Goal: Communication & Community: Share content

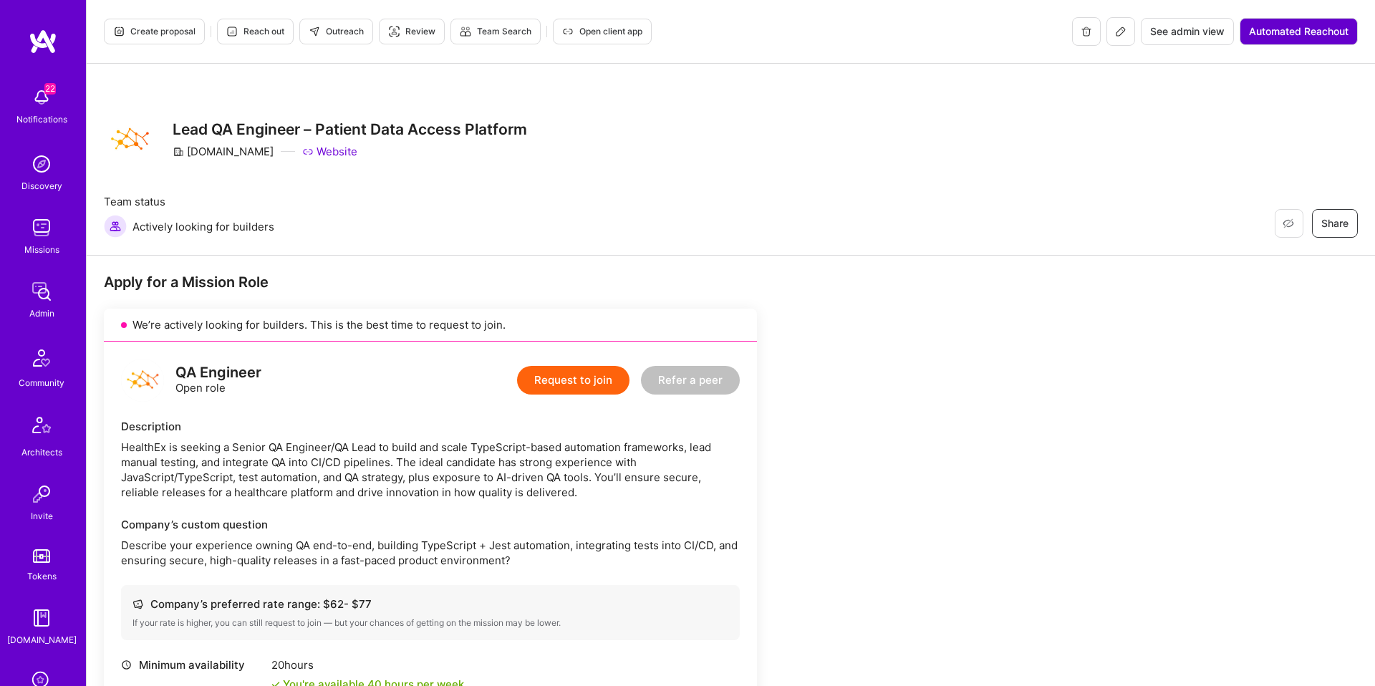
click at [1302, 27] on span "Automated Reachout" at bounding box center [1299, 31] width 100 height 14
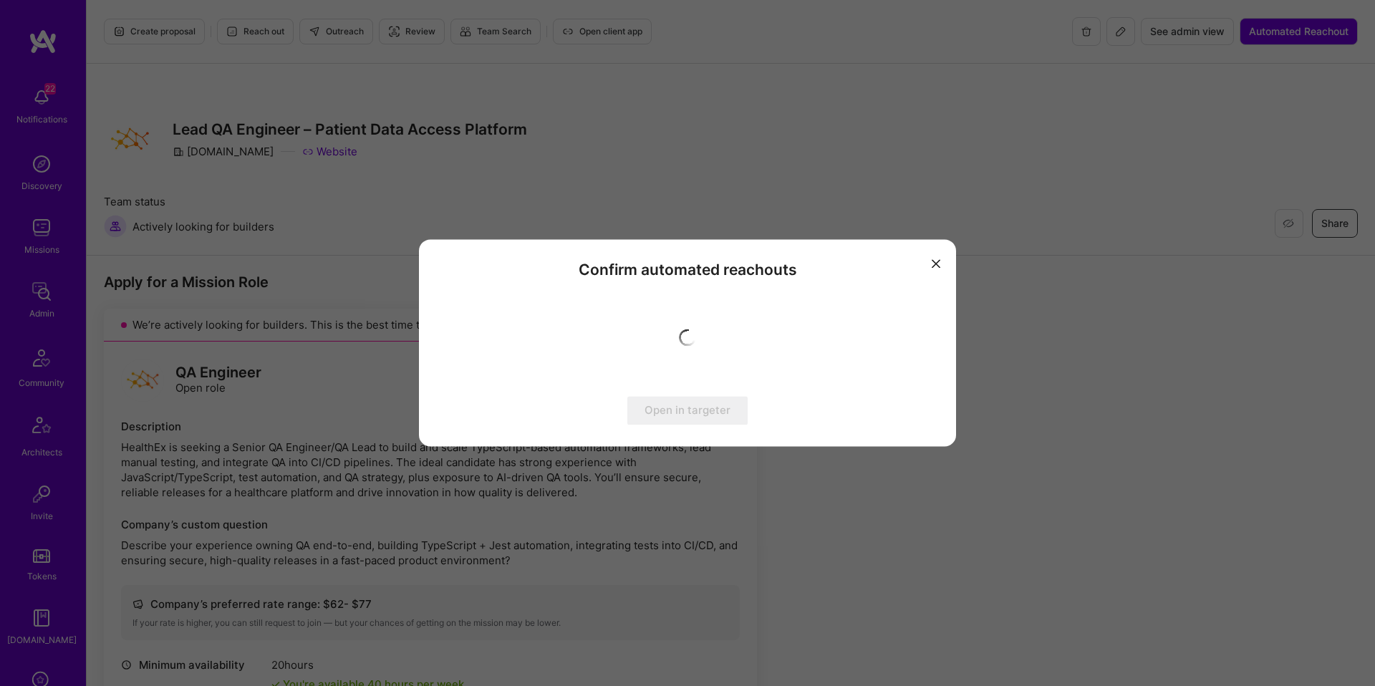
click at [945, 258] on div "Confirm automated reachouts Open in targeter" at bounding box center [687, 342] width 537 height 207
click at [938, 262] on icon "modal" at bounding box center [936, 263] width 9 height 9
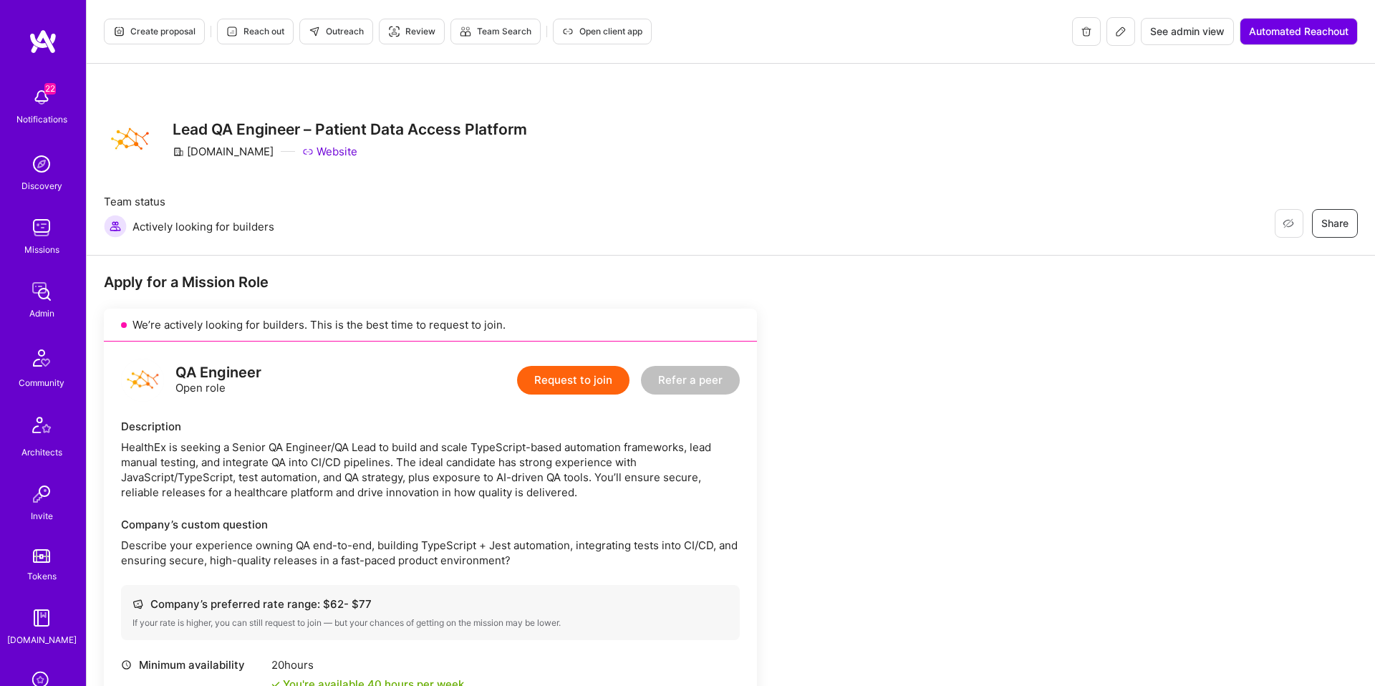
click at [350, 32] on span "Outreach" at bounding box center [336, 31] width 55 height 13
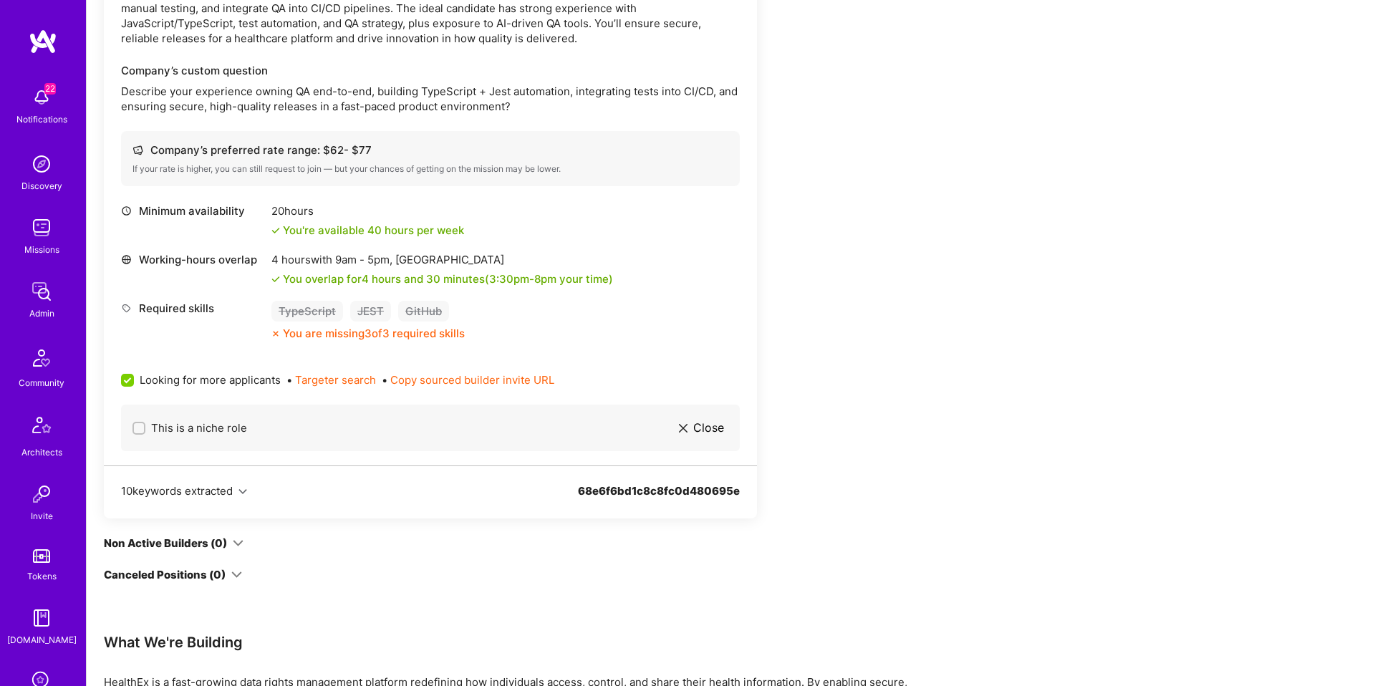
scroll to position [552, 0]
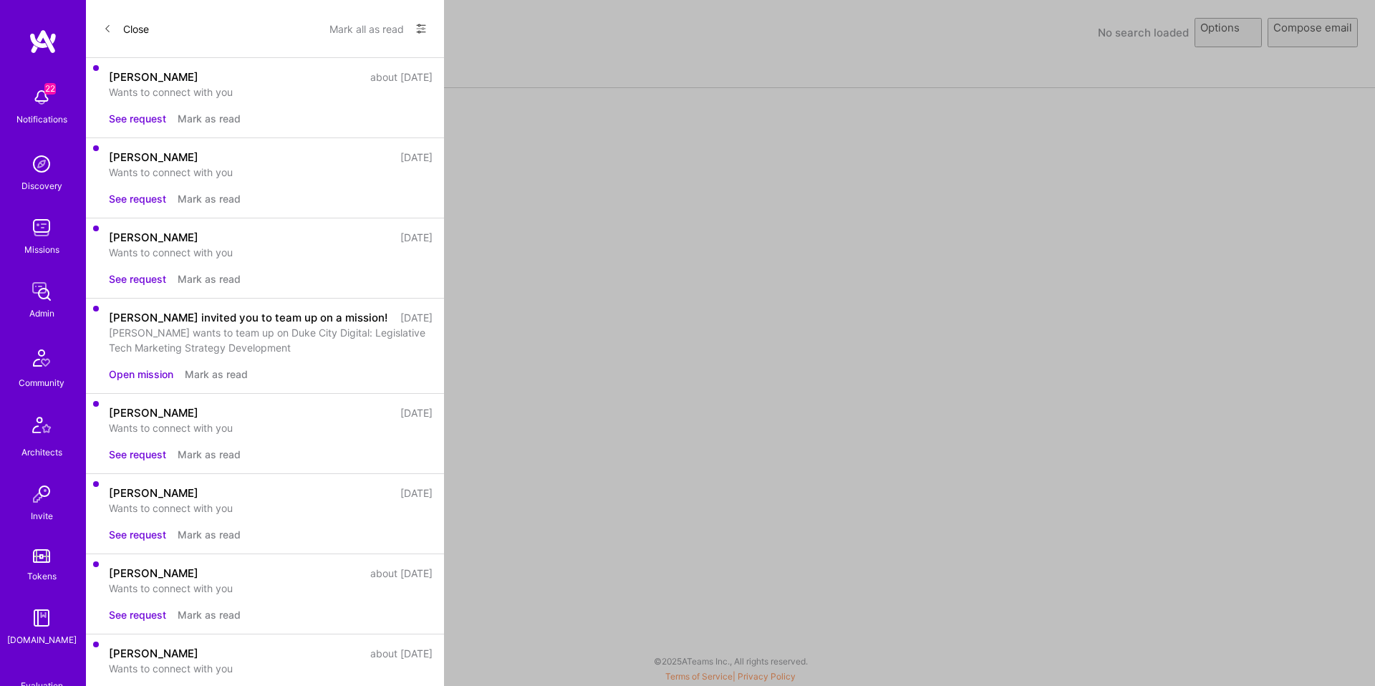
select select "rich-reachout"
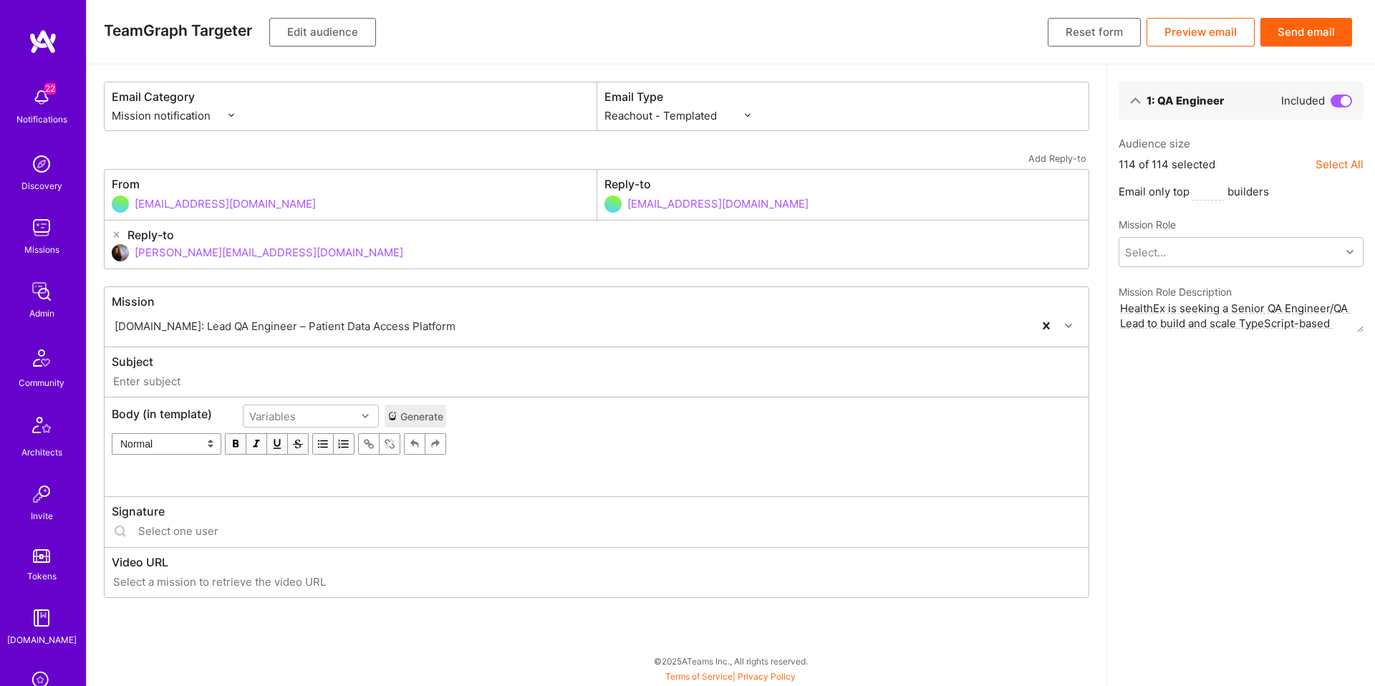
click at [337, 37] on button "Edit audience" at bounding box center [322, 32] width 107 height 29
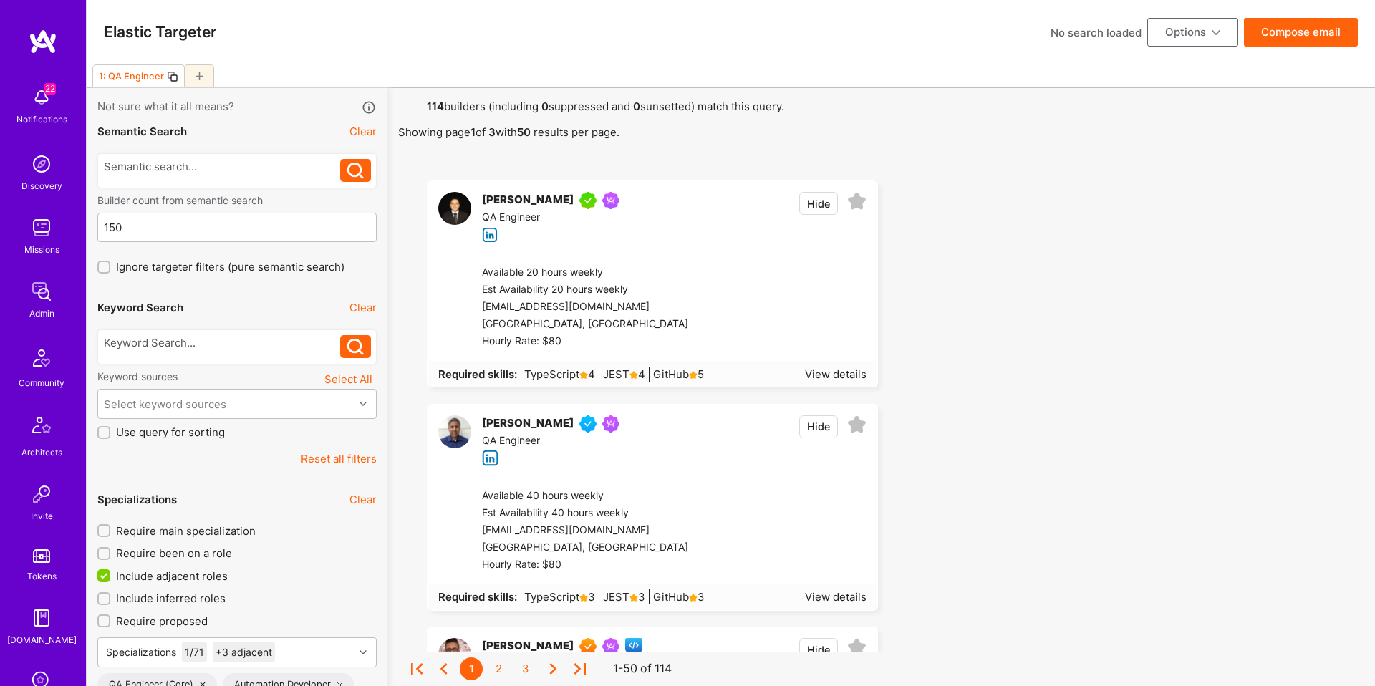
click at [1281, 32] on button "Compose email" at bounding box center [1301, 32] width 114 height 29
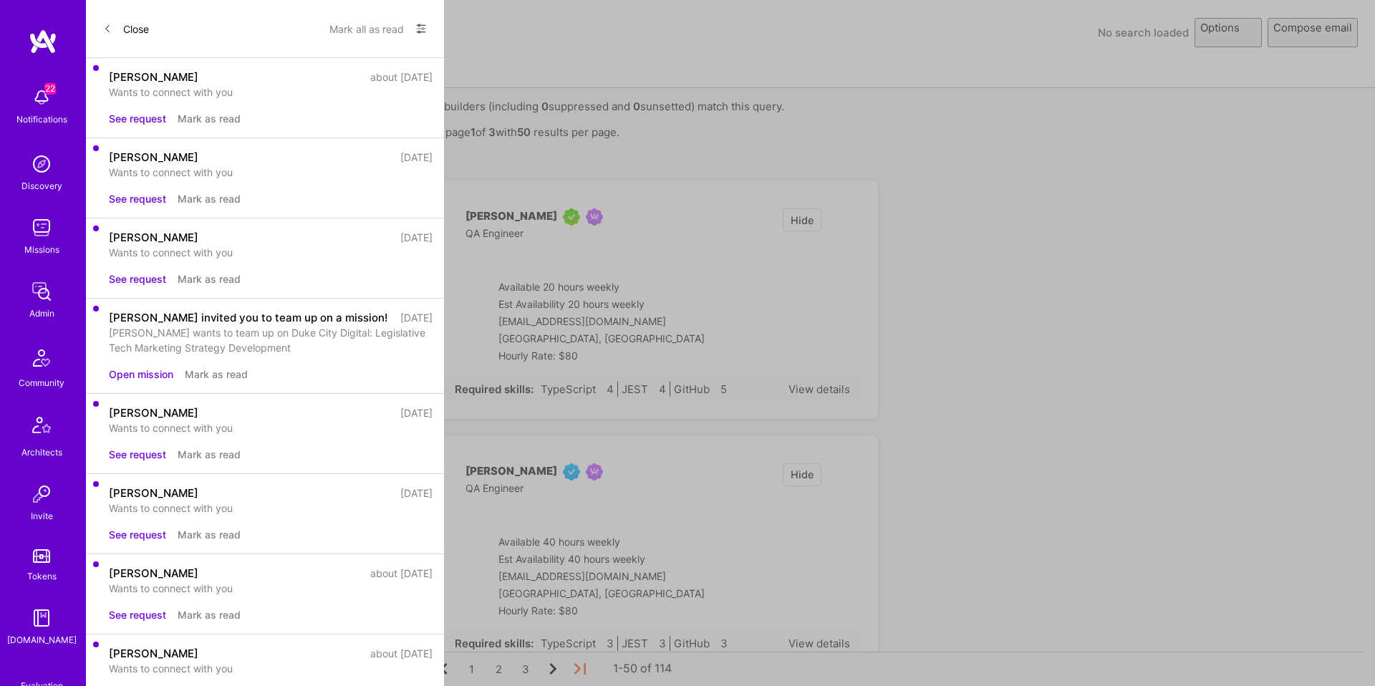
select select "rich-reachout"
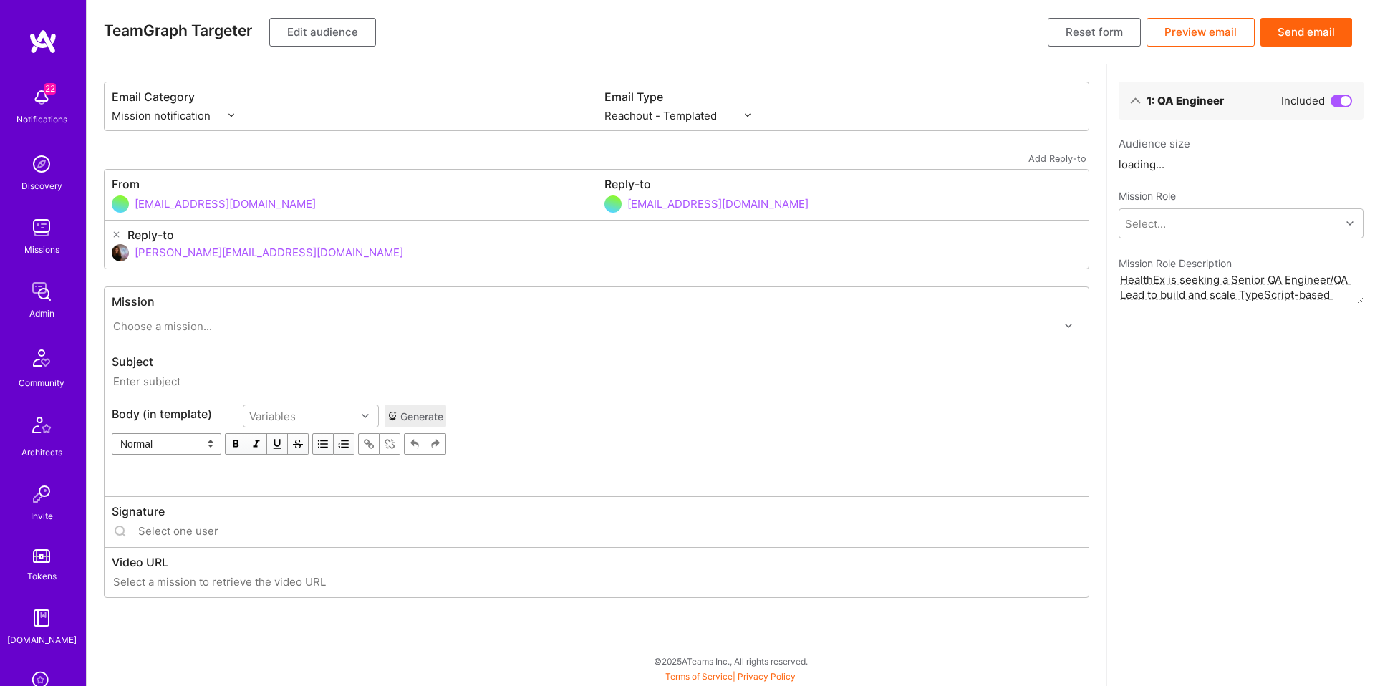
type input "A.Team // Healthex.io: Lead QA Engineer – Patient Data Access Platform"
type input "shahar@a.team"
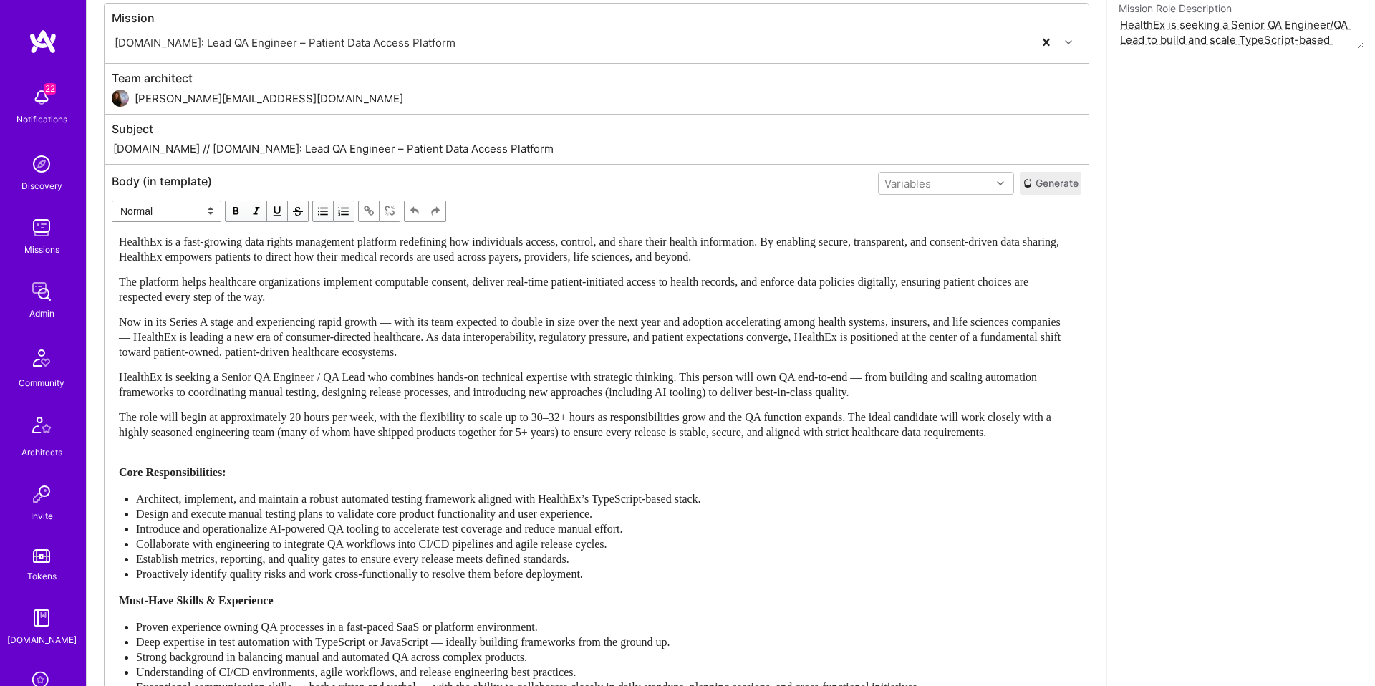
scroll to position [287, 0]
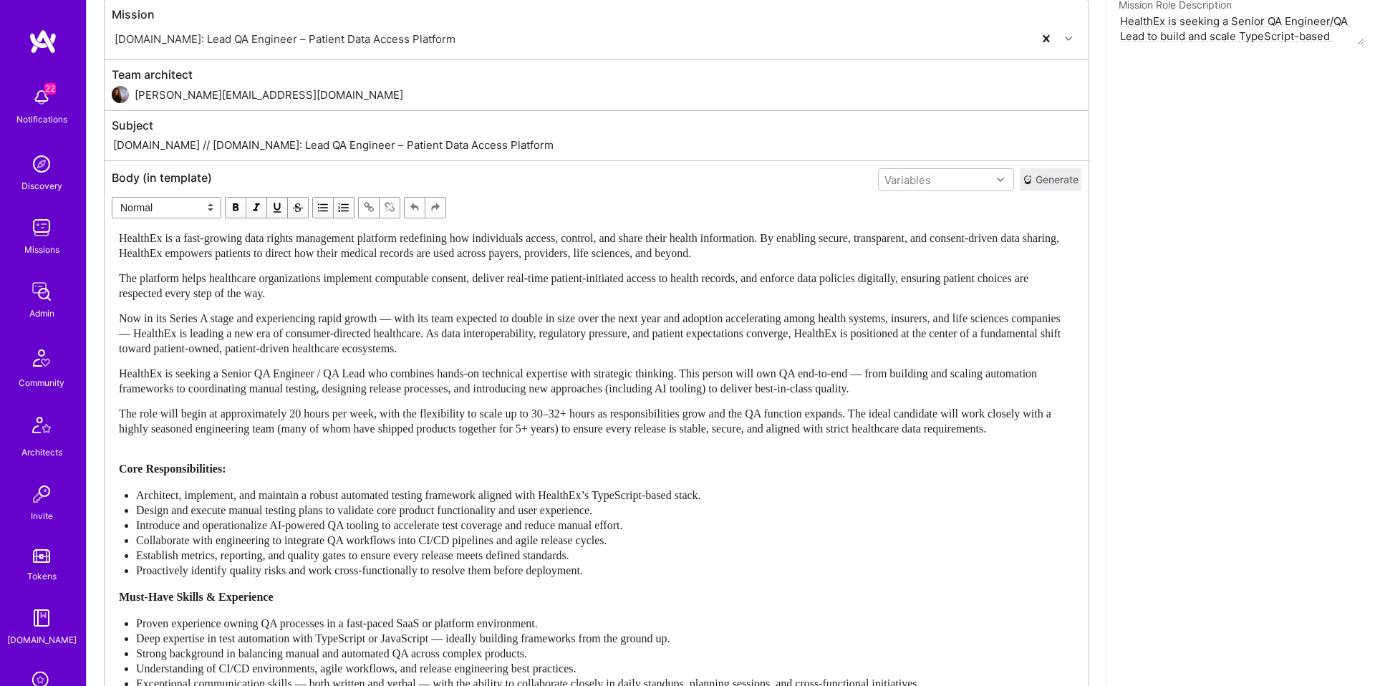
click at [1044, 183] on button "Generate" at bounding box center [1051, 179] width 62 height 23
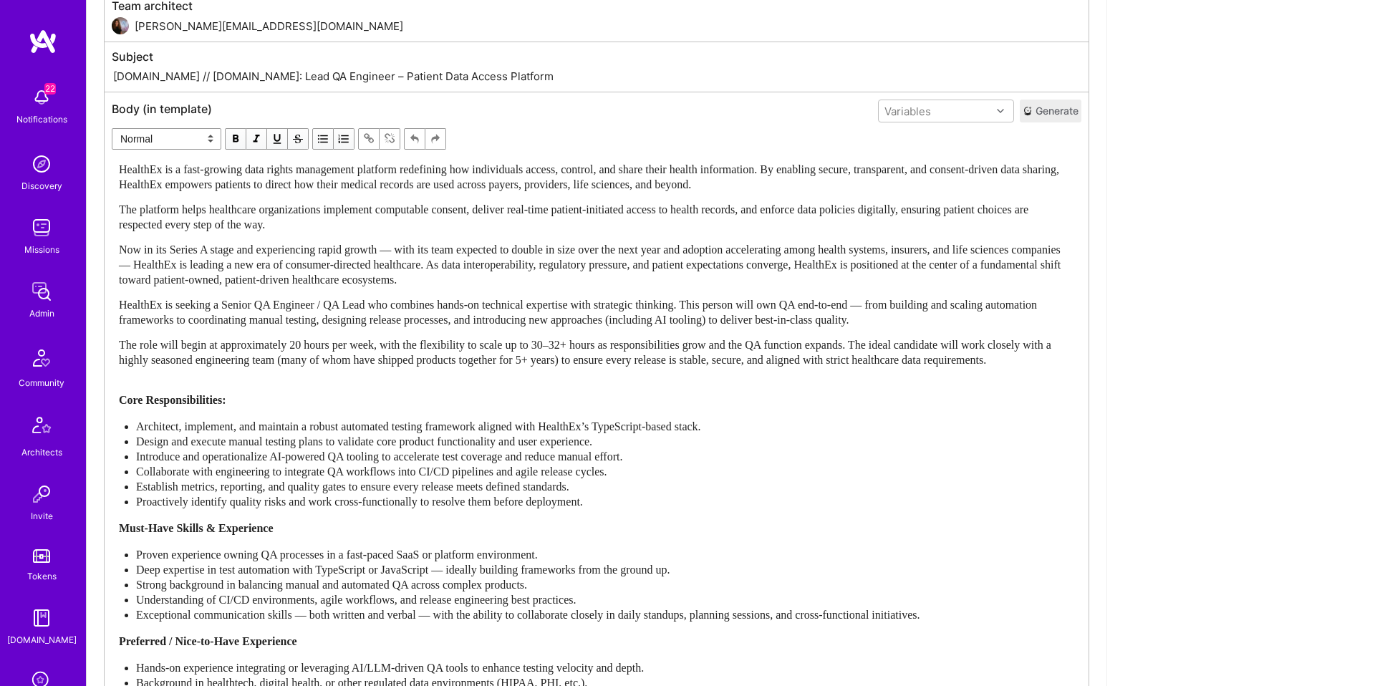
scroll to position [236, 0]
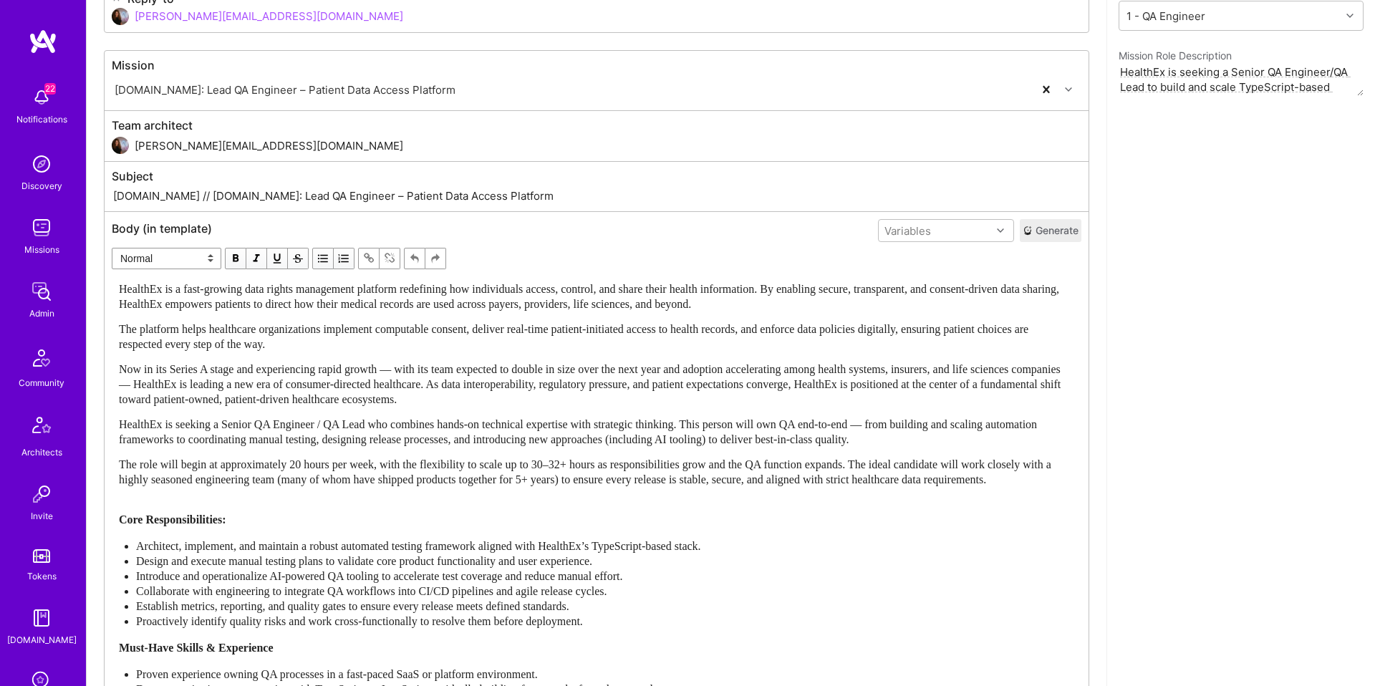
click at [1059, 228] on button "Generate" at bounding box center [1051, 230] width 62 height 23
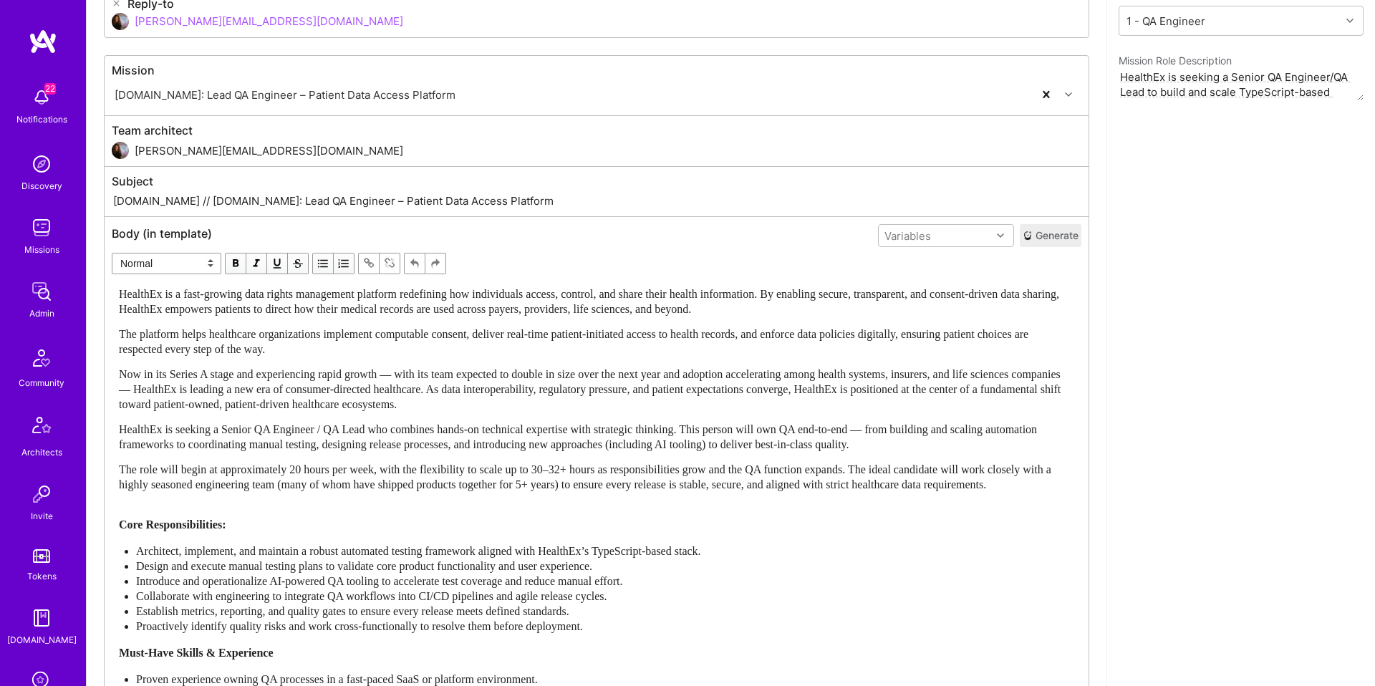
scroll to position [246, 0]
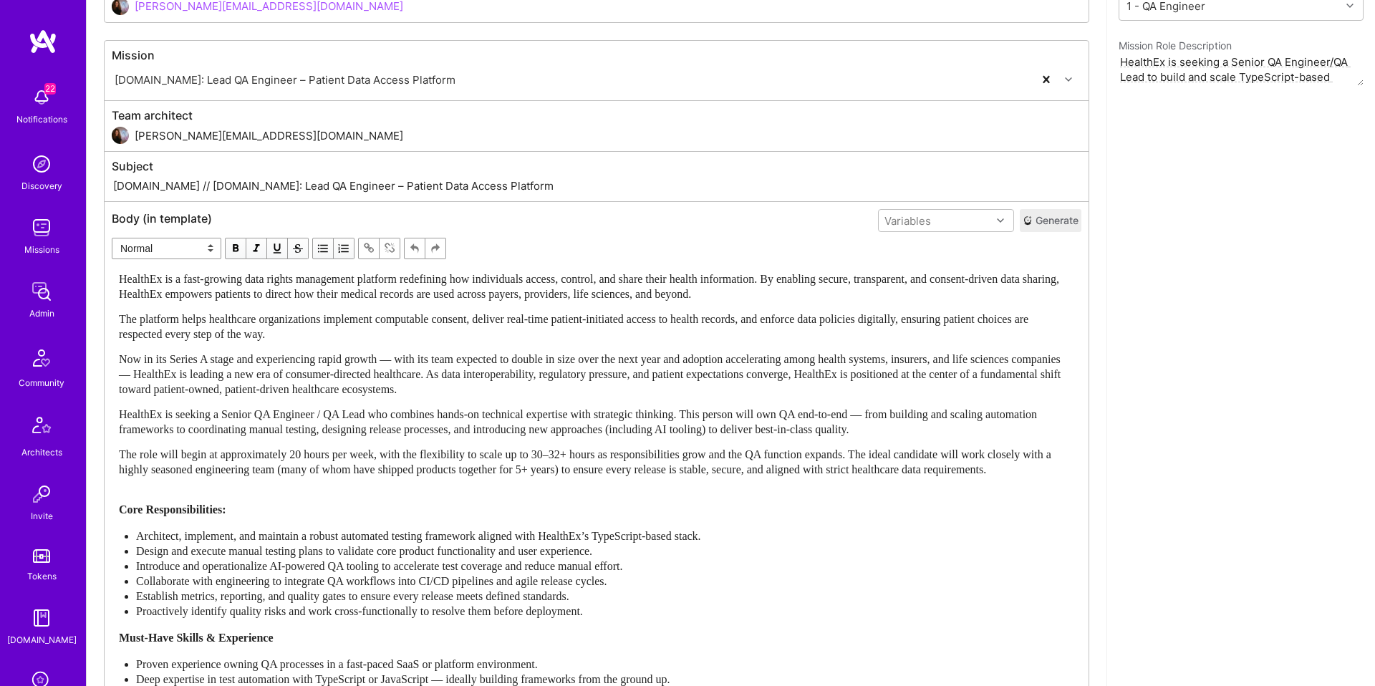
click at [1054, 221] on button "Generate" at bounding box center [1051, 220] width 62 height 23
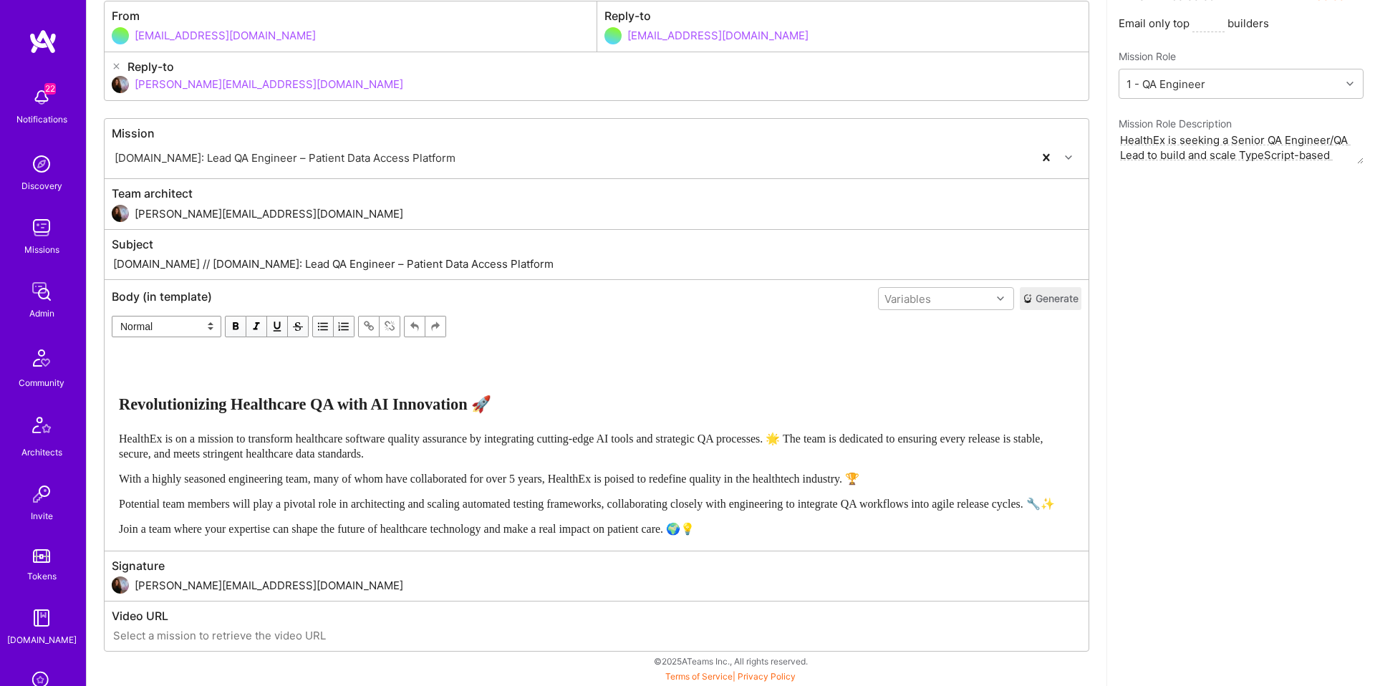
scroll to position [0, 0]
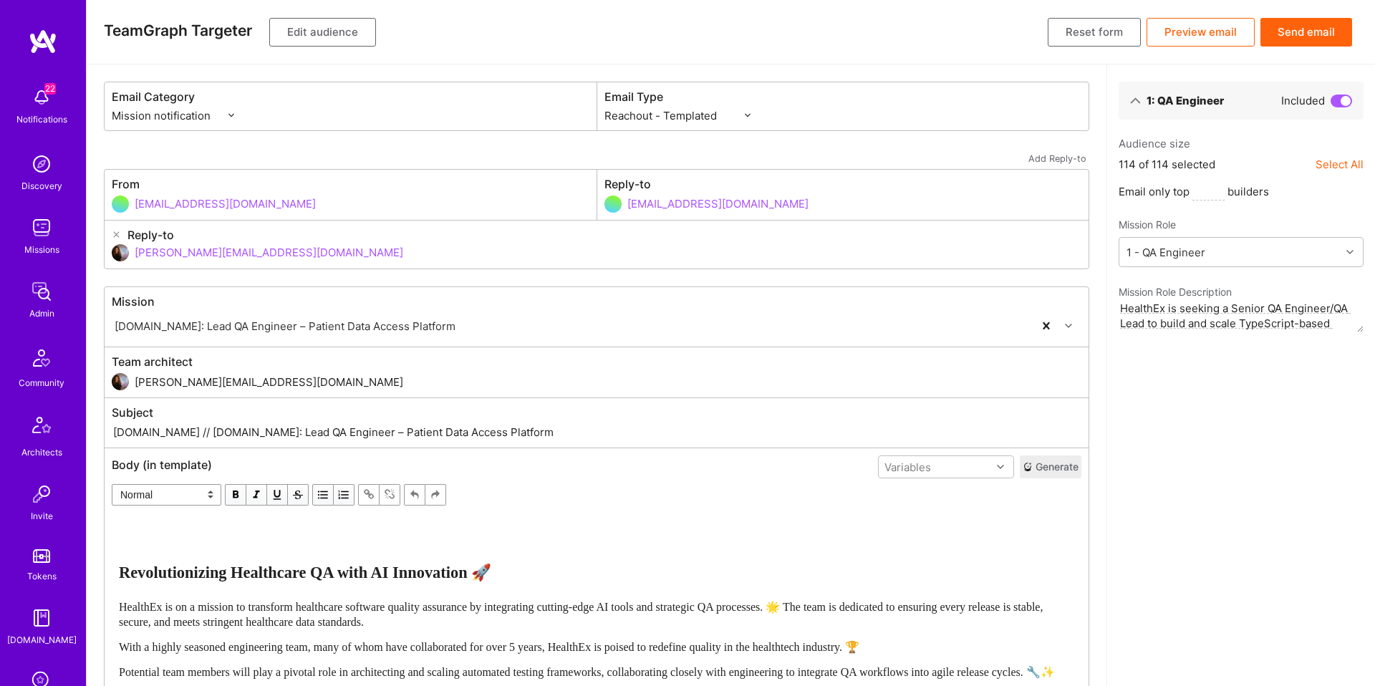
click at [1327, 27] on button "Send email" at bounding box center [1307, 32] width 92 height 29
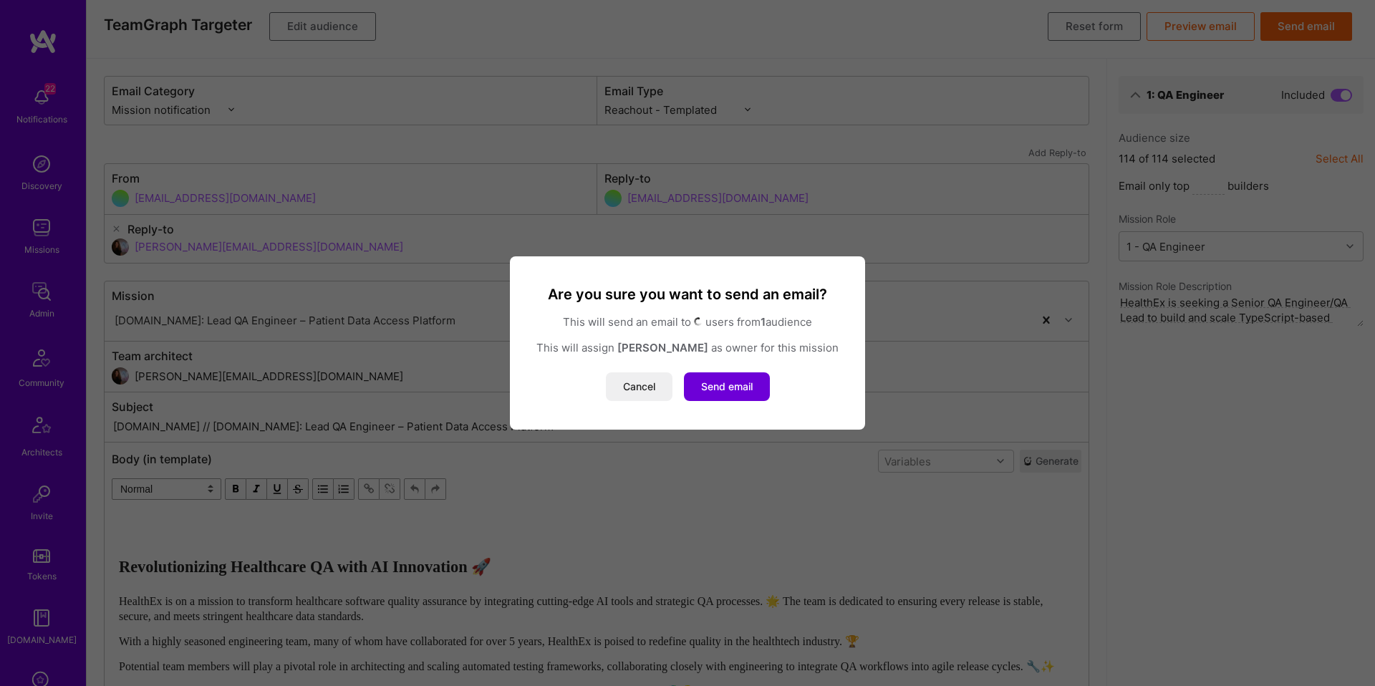
scroll to position [9, 0]
click at [744, 382] on button "Send email" at bounding box center [727, 386] width 86 height 29
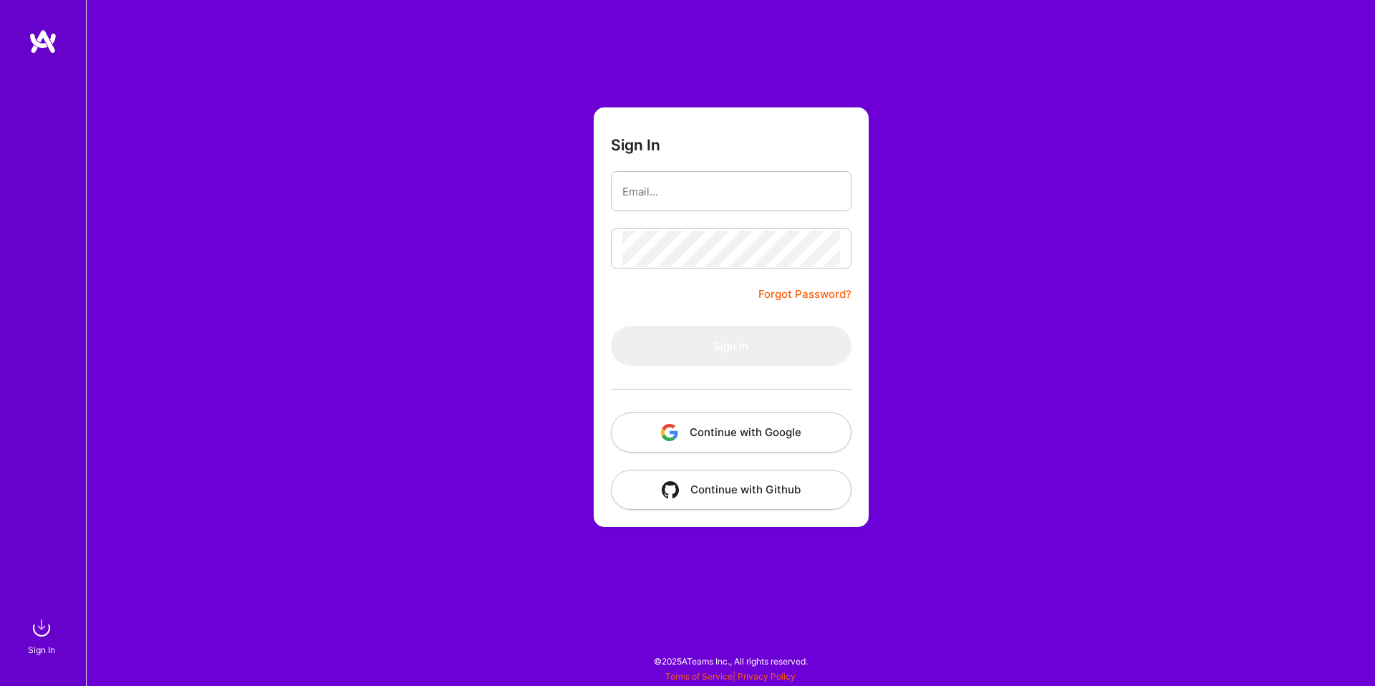
click at [761, 420] on button "Continue with Google" at bounding box center [731, 433] width 241 height 40
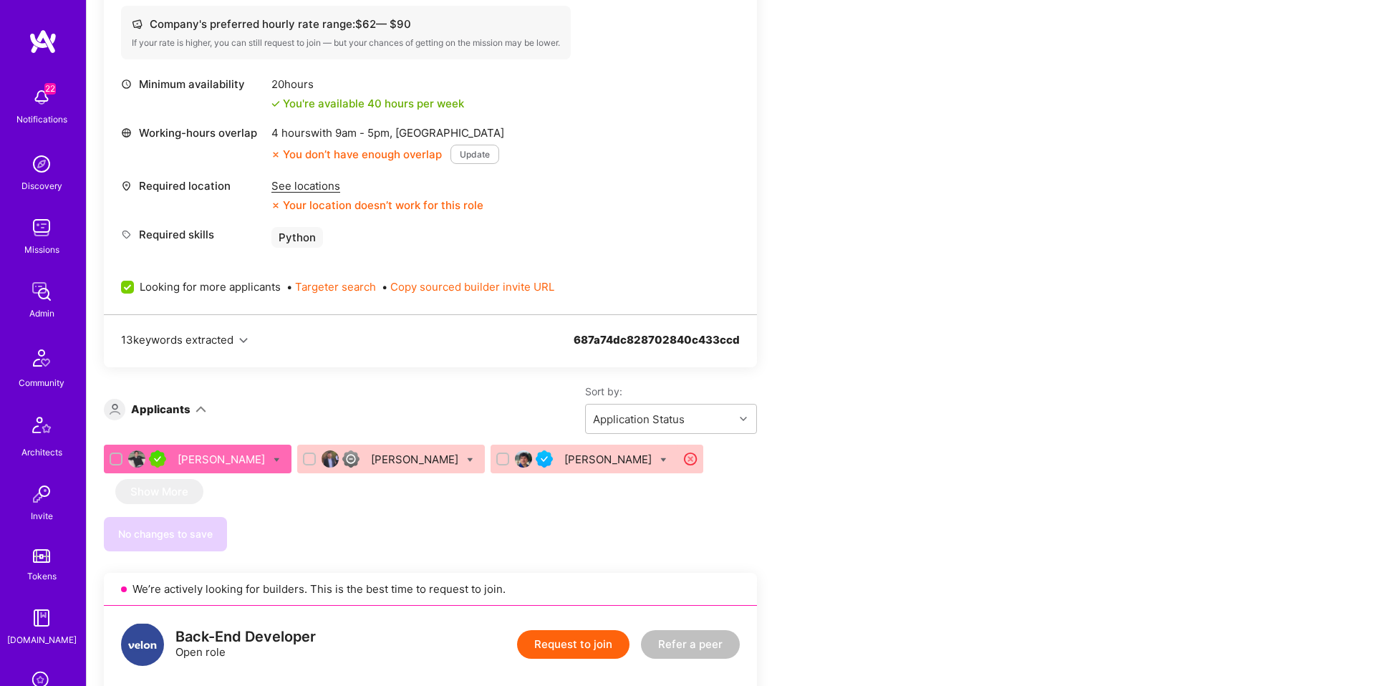
scroll to position [629, 0]
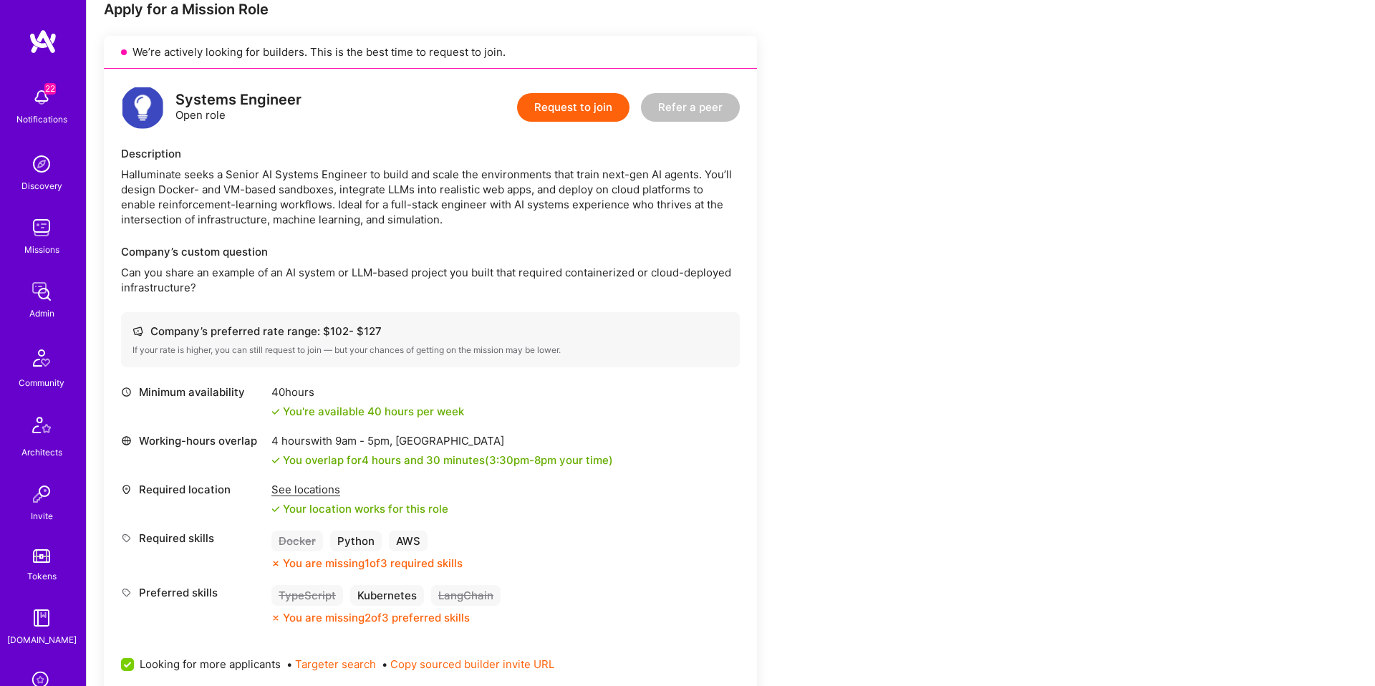
scroll to position [274, 0]
drag, startPoint x: 556, startPoint y: 175, endPoint x: 664, endPoint y: 180, distance: 108.3
click at [664, 180] on div "Halluminate seeks a Senior AI Systems Engineer to build and scale the environme…" at bounding box center [430, 196] width 619 height 60
drag, startPoint x: 655, startPoint y: 183, endPoint x: 668, endPoint y: 181, distance: 13.1
click at [655, 183] on div "Halluminate seeks a Senior AI Systems Engineer to build and scale the environme…" at bounding box center [430, 196] width 619 height 60
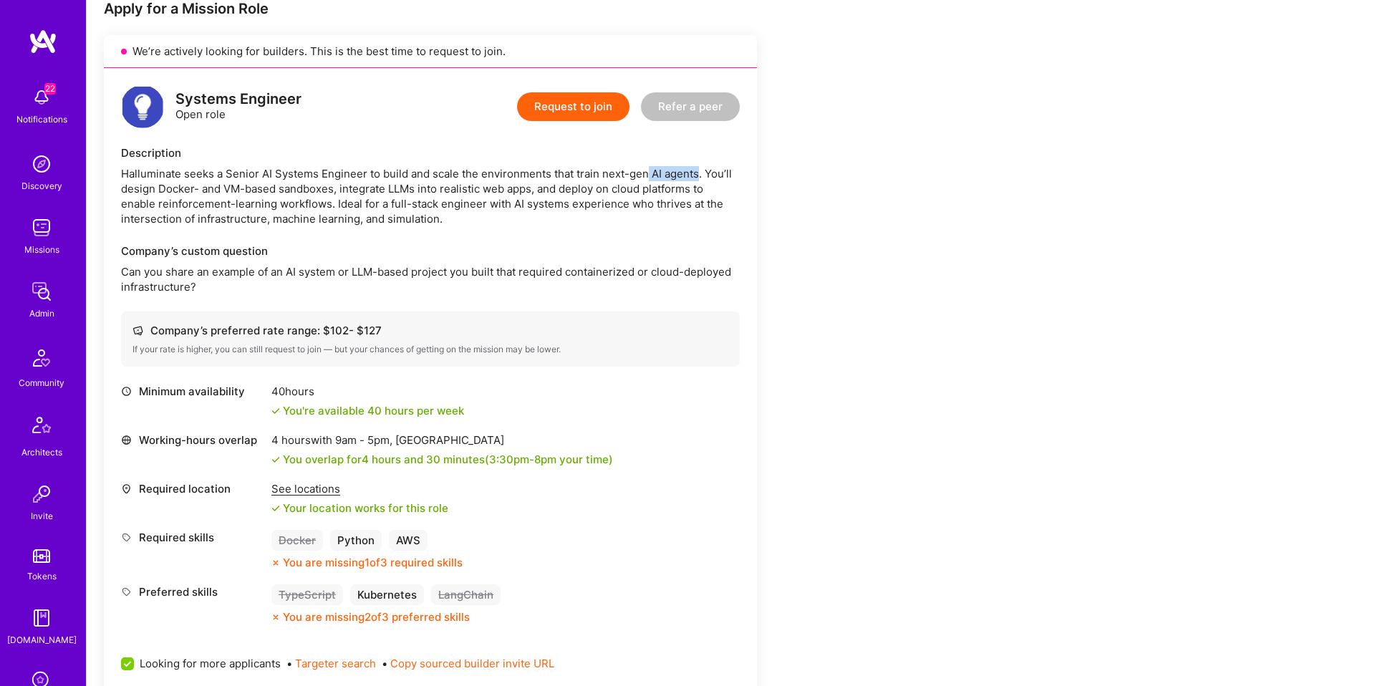
drag, startPoint x: 698, startPoint y: 174, endPoint x: 648, endPoint y: 175, distance: 50.2
click at [648, 175] on div "Halluminate seeks a Senior AI Systems Engineer to build and scale the environme…" at bounding box center [430, 196] width 619 height 60
click at [178, 192] on div "Halluminate seeks a Senior AI Systems Engineer to build and scale the environme…" at bounding box center [430, 196] width 619 height 60
drag, startPoint x: 196, startPoint y: 188, endPoint x: 339, endPoint y: 186, distance: 142.5
click at [339, 186] on div "Halluminate seeks a Senior AI Systems Engineer to build and scale the environme…" at bounding box center [430, 196] width 619 height 60
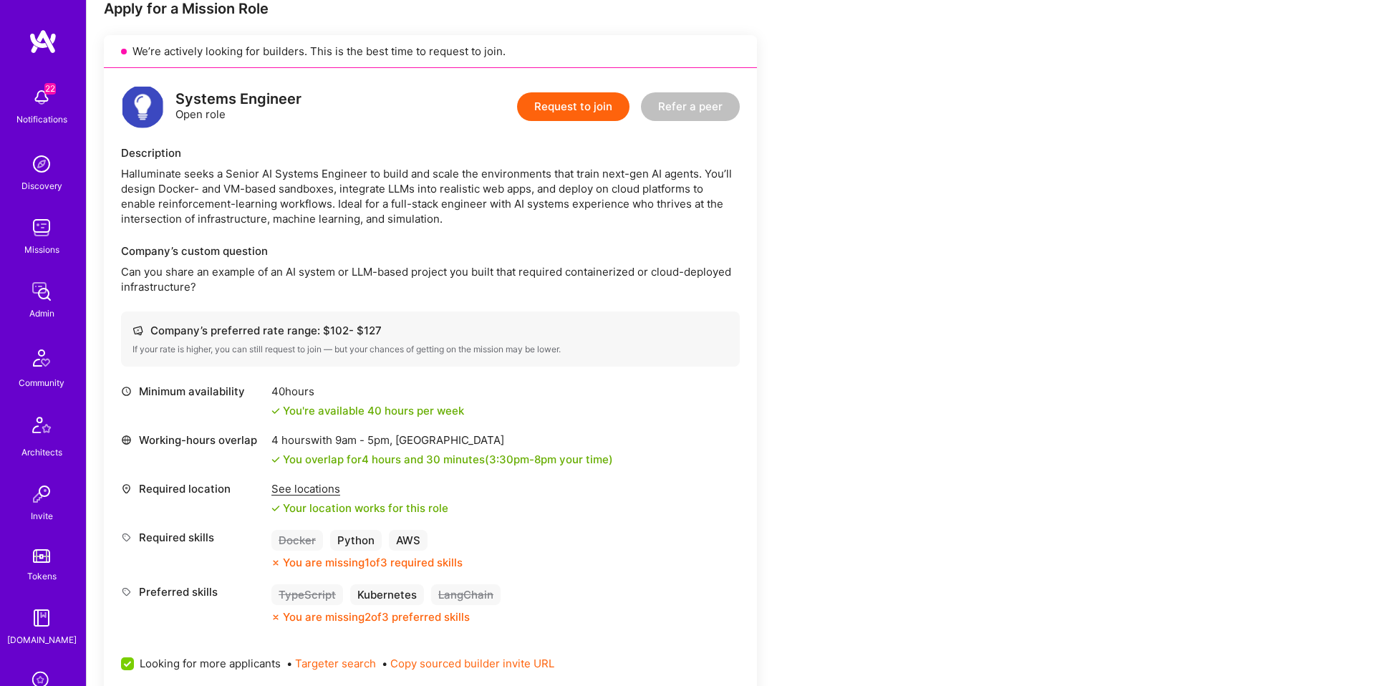
click at [357, 188] on div "Halluminate seeks a Senior AI Systems Engineer to build and scale the environme…" at bounding box center [430, 196] width 619 height 60
drag, startPoint x: 342, startPoint y: 192, endPoint x: 520, endPoint y: 188, distance: 178.4
click at [520, 188] on div "Halluminate seeks a Senior AI Systems Engineer to build and scale the environme…" at bounding box center [430, 196] width 619 height 60
drag, startPoint x: 158, startPoint y: 206, endPoint x: 239, endPoint y: 213, distance: 81.3
click at [230, 213] on div "Halluminate seeks a Senior AI Systems Engineer to build and scale the environme…" at bounding box center [430, 196] width 619 height 60
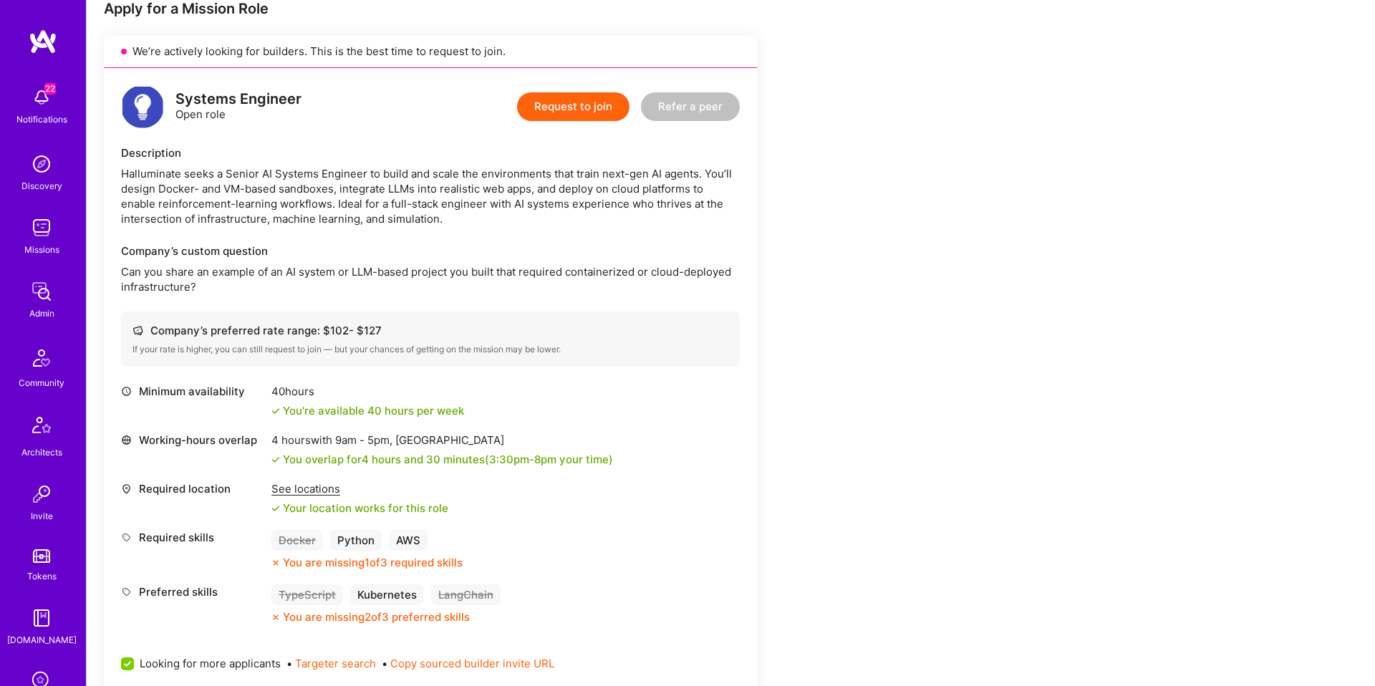
click at [241, 213] on div "Halluminate seeks a Senior AI Systems Engineer to build and scale the environme…" at bounding box center [430, 196] width 619 height 60
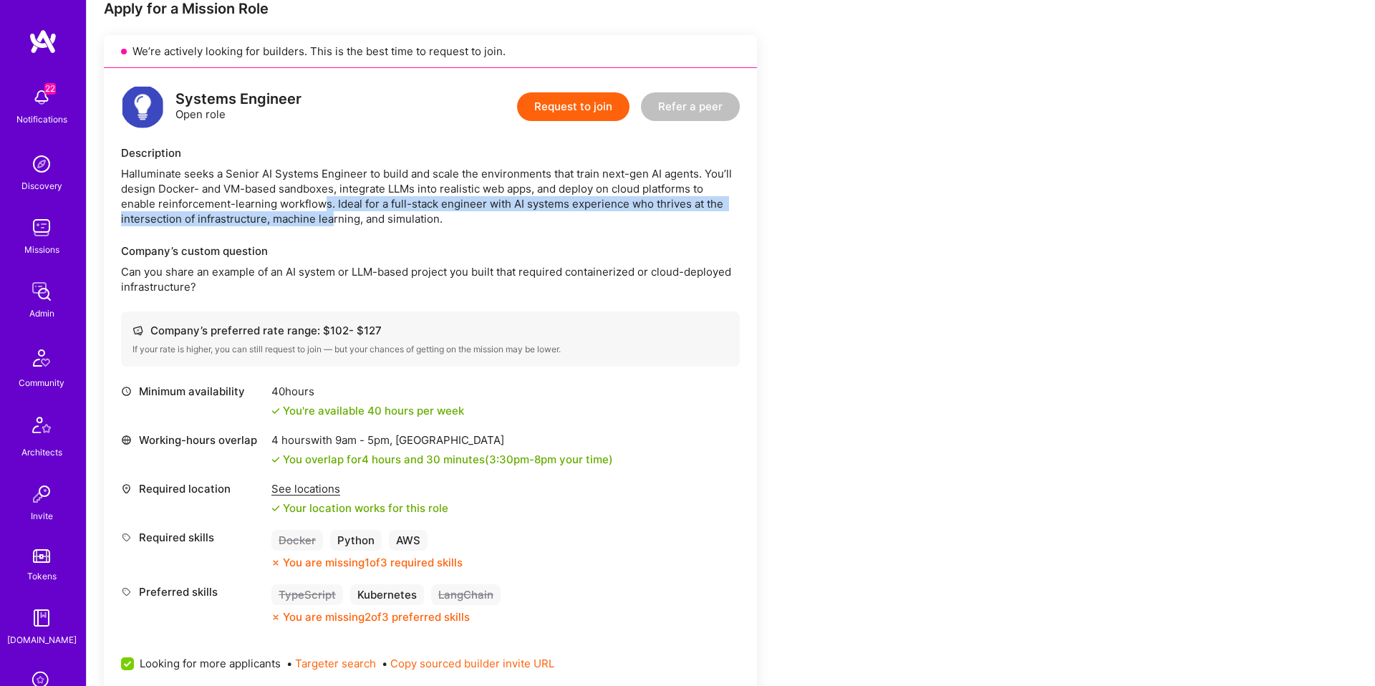
drag, startPoint x: 329, startPoint y: 211, endPoint x: 320, endPoint y: 209, distance: 9.6
click at [325, 207] on div "Halluminate seeks a Senior AI Systems Engineer to build and scale the environme…" at bounding box center [430, 196] width 619 height 60
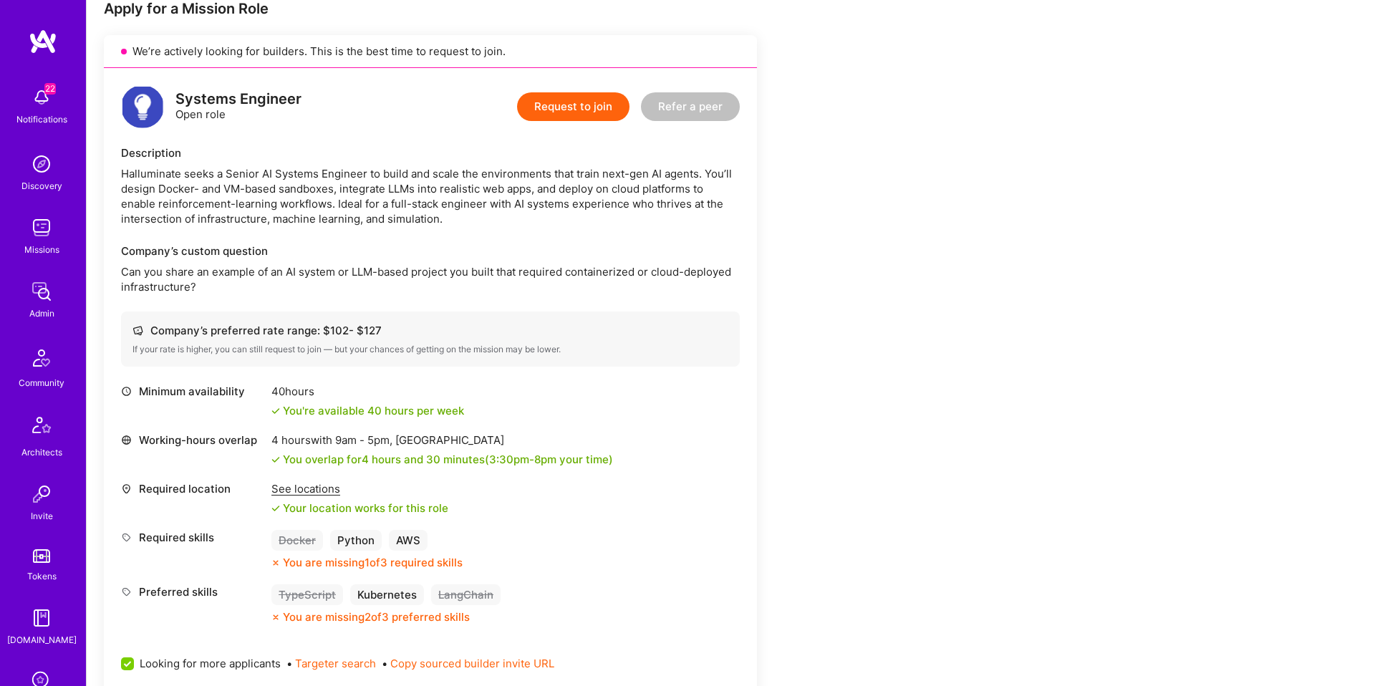
click at [302, 225] on div "Halluminate seeks a Senior AI Systems Engineer to build and scale the environme…" at bounding box center [430, 196] width 619 height 60
click at [155, 218] on div "Halluminate seeks a Senior AI Systems Engineer to build and scale the environme…" at bounding box center [430, 196] width 619 height 60
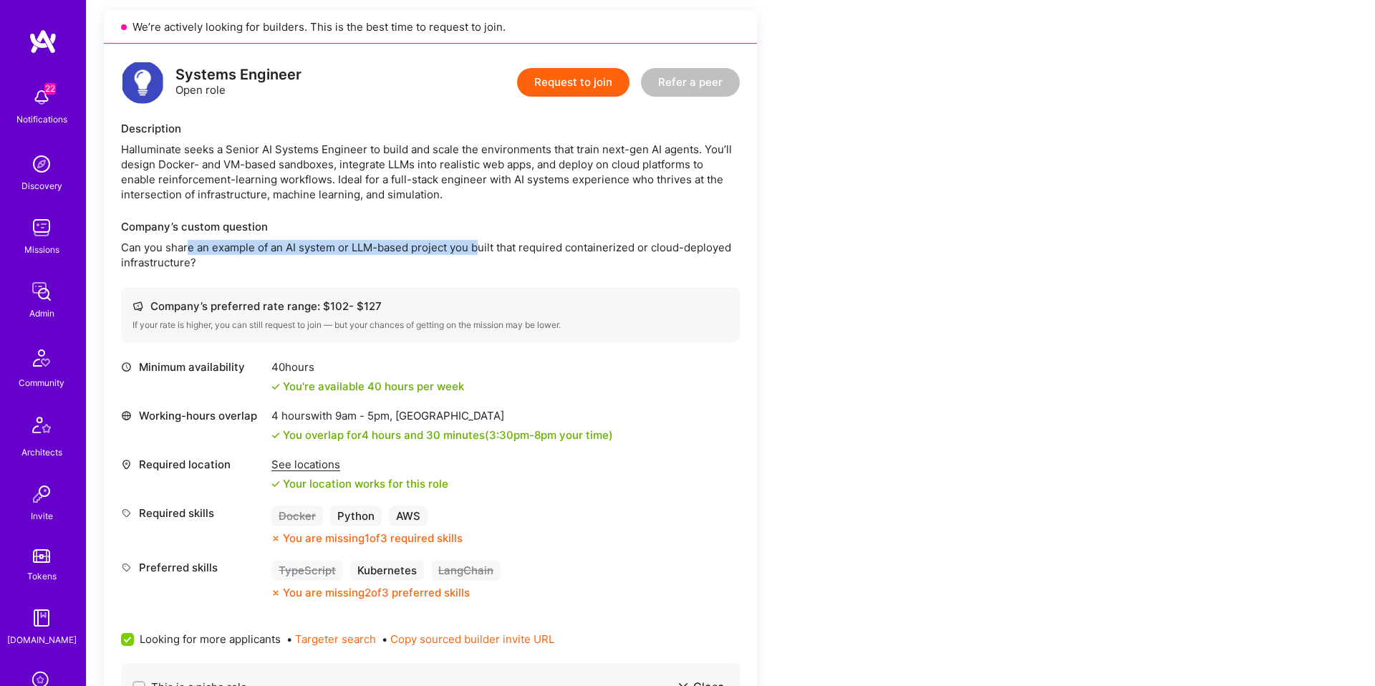
drag, startPoint x: 231, startPoint y: 249, endPoint x: 478, endPoint y: 252, distance: 247.1
click at [478, 252] on p "Can you share an example of an AI system or LLM-based project you built that re…" at bounding box center [430, 255] width 619 height 30
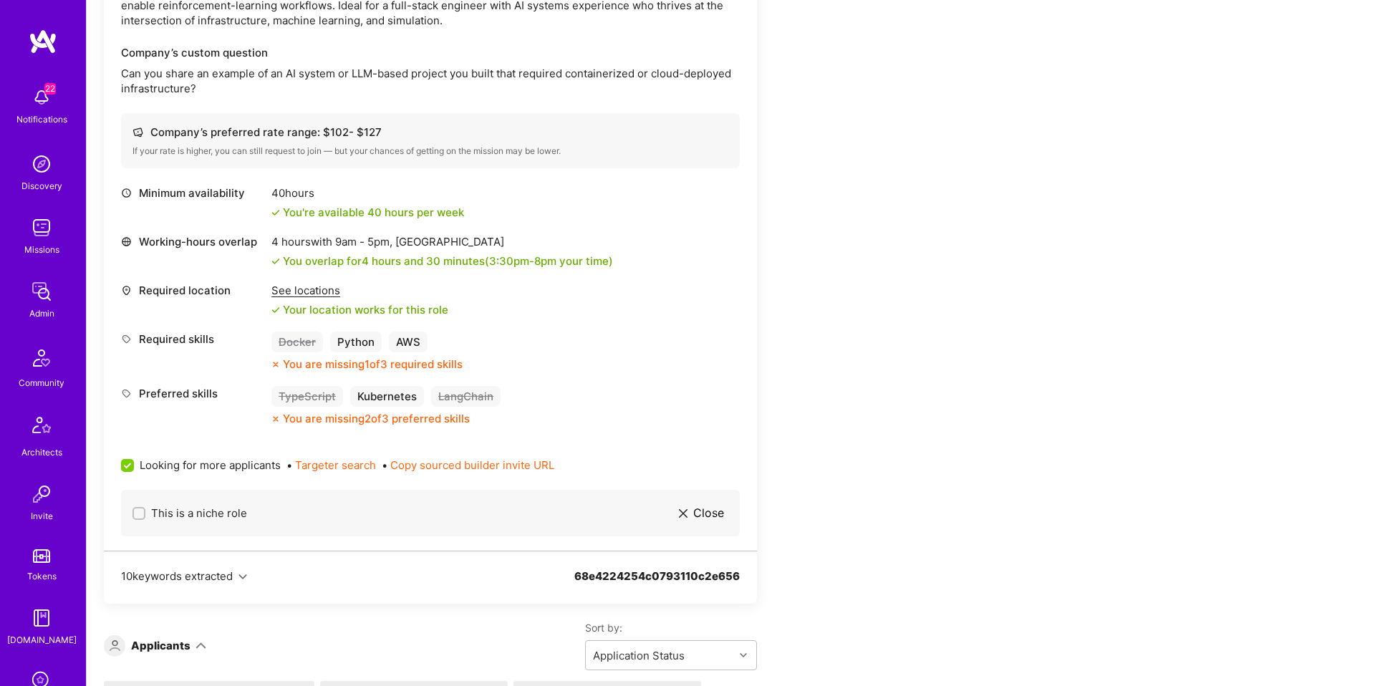
scroll to position [0, 0]
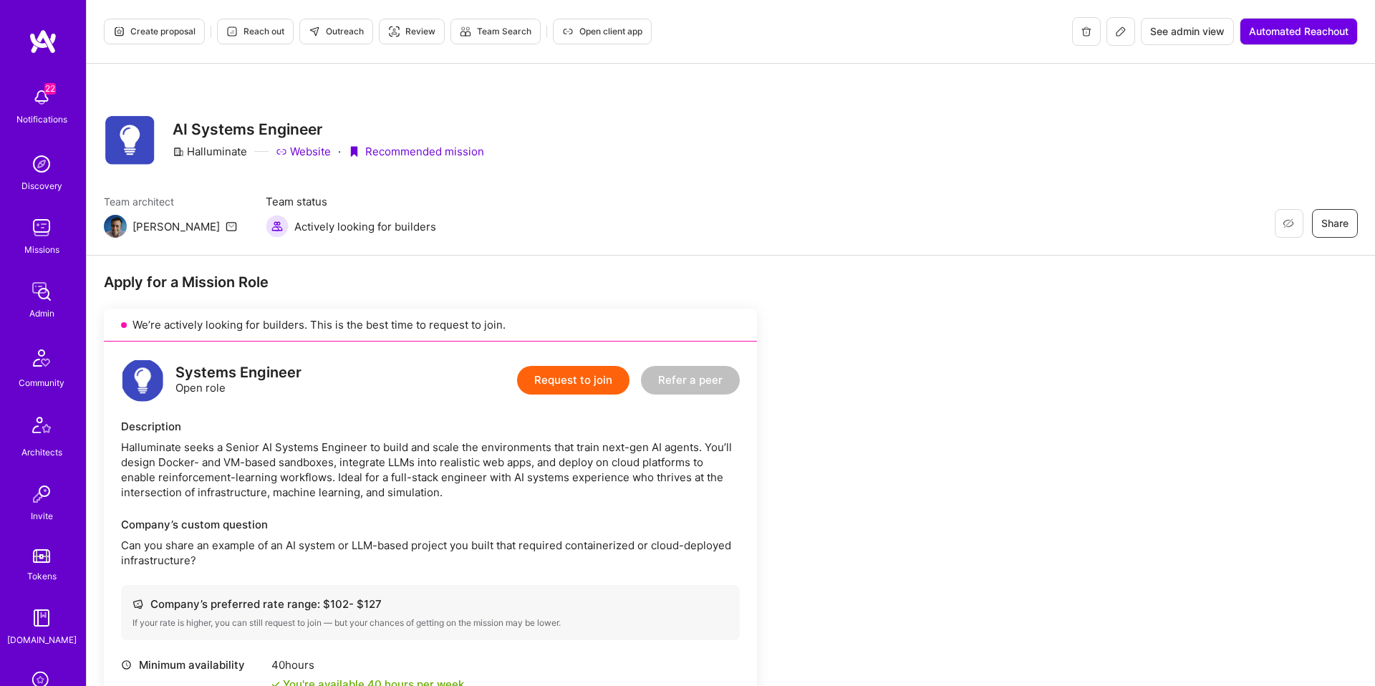
click at [269, 34] on span "Reach out" at bounding box center [255, 31] width 58 height 13
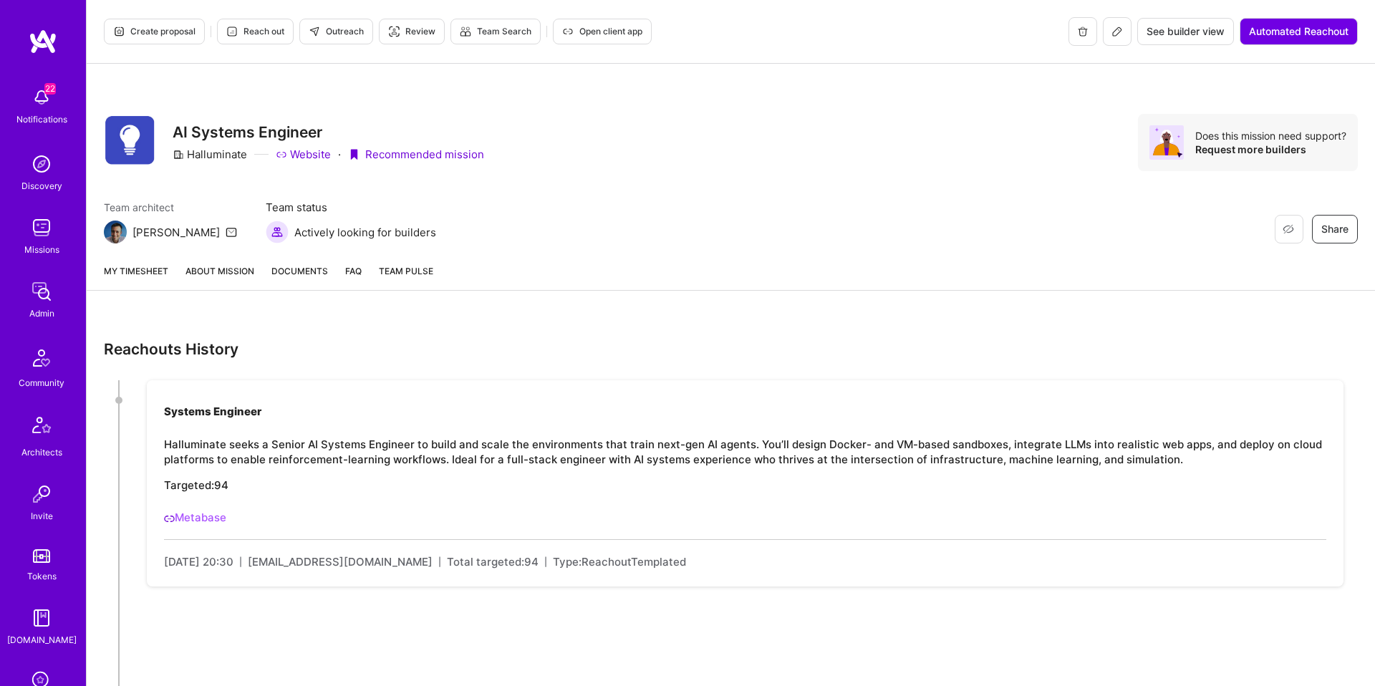
click at [213, 266] on link "About Mission" at bounding box center [220, 277] width 69 height 27
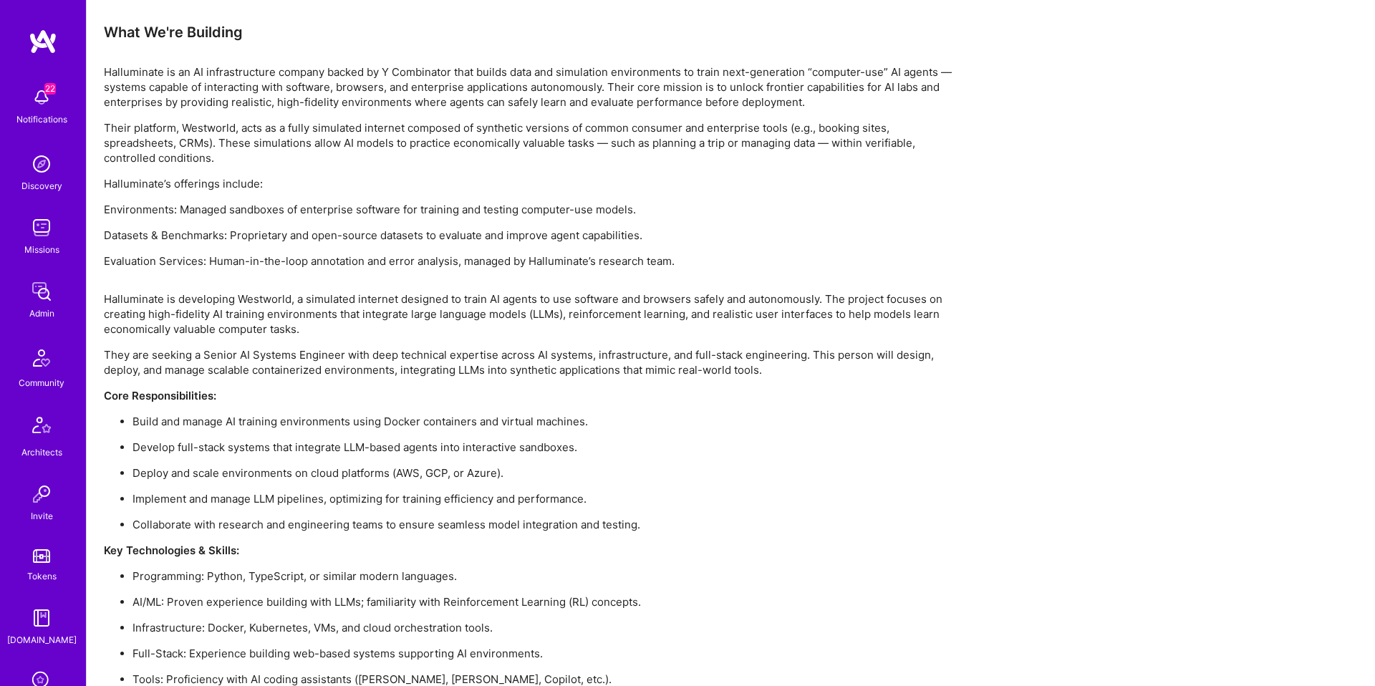
scroll to position [1412, 0]
click at [322, 262] on p "Evaluation Services: Human-in-the-loop annotation and error analysis, managed b…" at bounding box center [534, 259] width 860 height 15
drag, startPoint x: 322, startPoint y: 262, endPoint x: 313, endPoint y: 272, distance: 13.7
click at [322, 263] on p "Evaluation Services: Human-in-the-loop annotation and error analysis, managed b…" at bounding box center [534, 259] width 860 height 15
copy p "annotation"
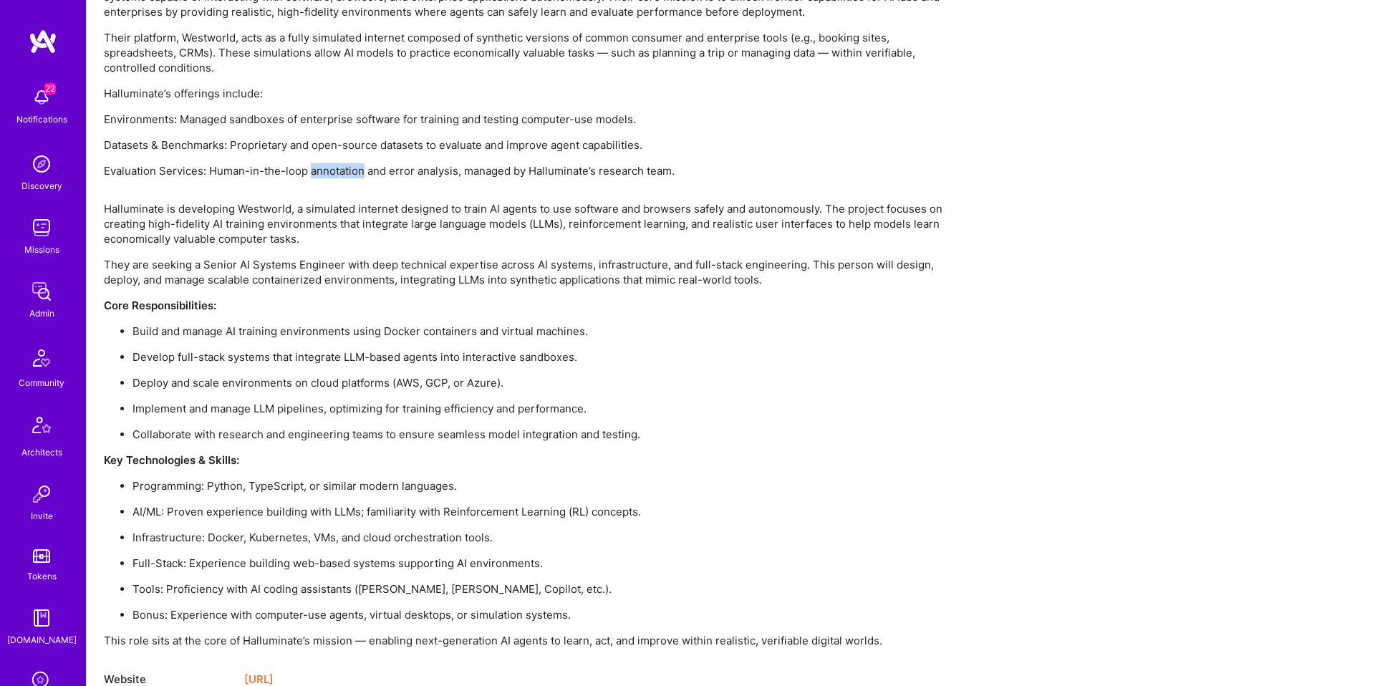
scroll to position [1521, 0]
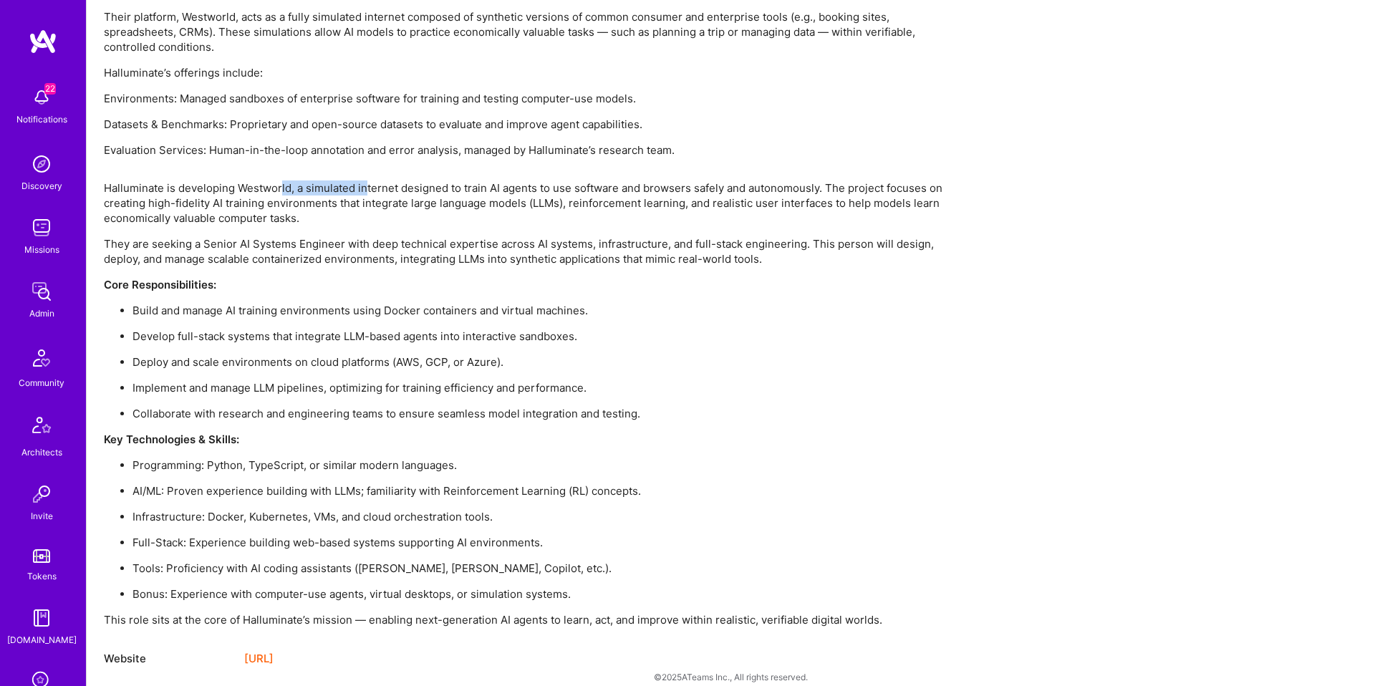
drag, startPoint x: 279, startPoint y: 192, endPoint x: 365, endPoint y: 190, distance: 86.0
click at [365, 190] on p "Halluminate is developing Westworld, a simulated internet designed to train AI …" at bounding box center [534, 203] width 860 height 45
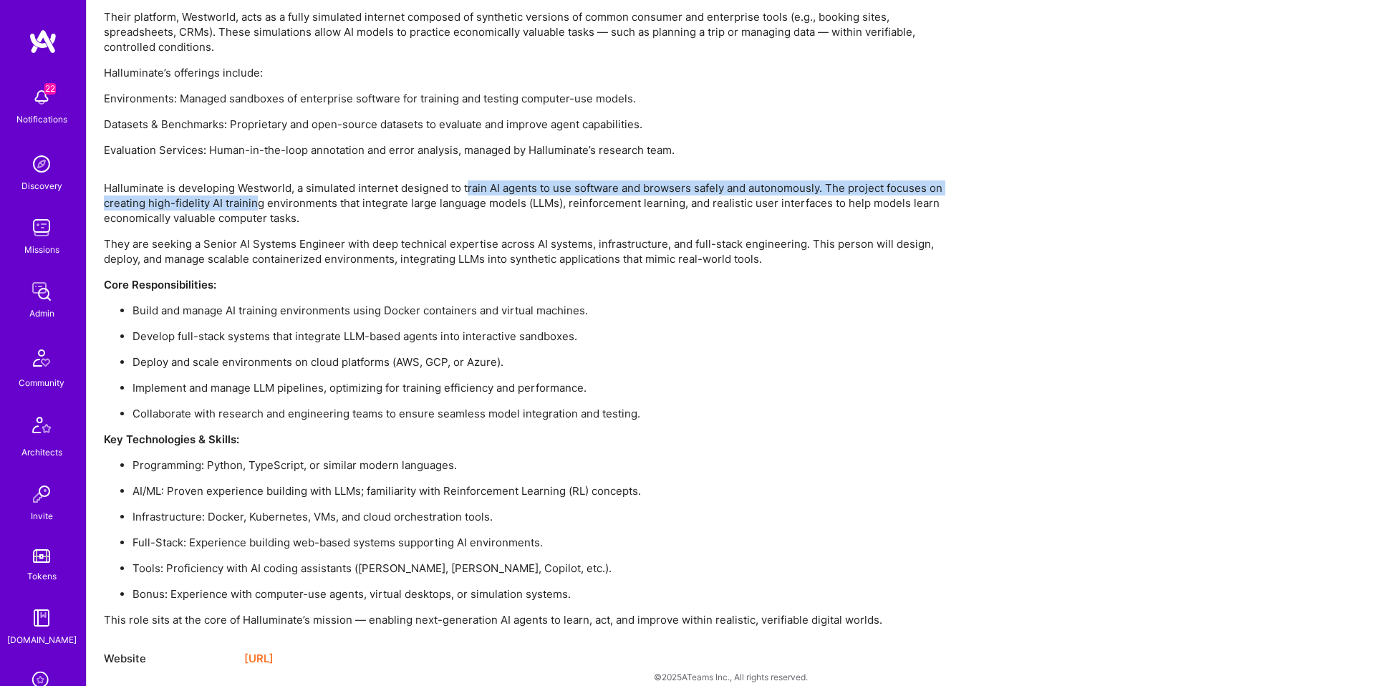
drag, startPoint x: 273, startPoint y: 195, endPoint x: 470, endPoint y: 189, distance: 197.1
click at [470, 189] on p "Halluminate is developing Westworld, a simulated internet designed to train AI …" at bounding box center [534, 203] width 860 height 45
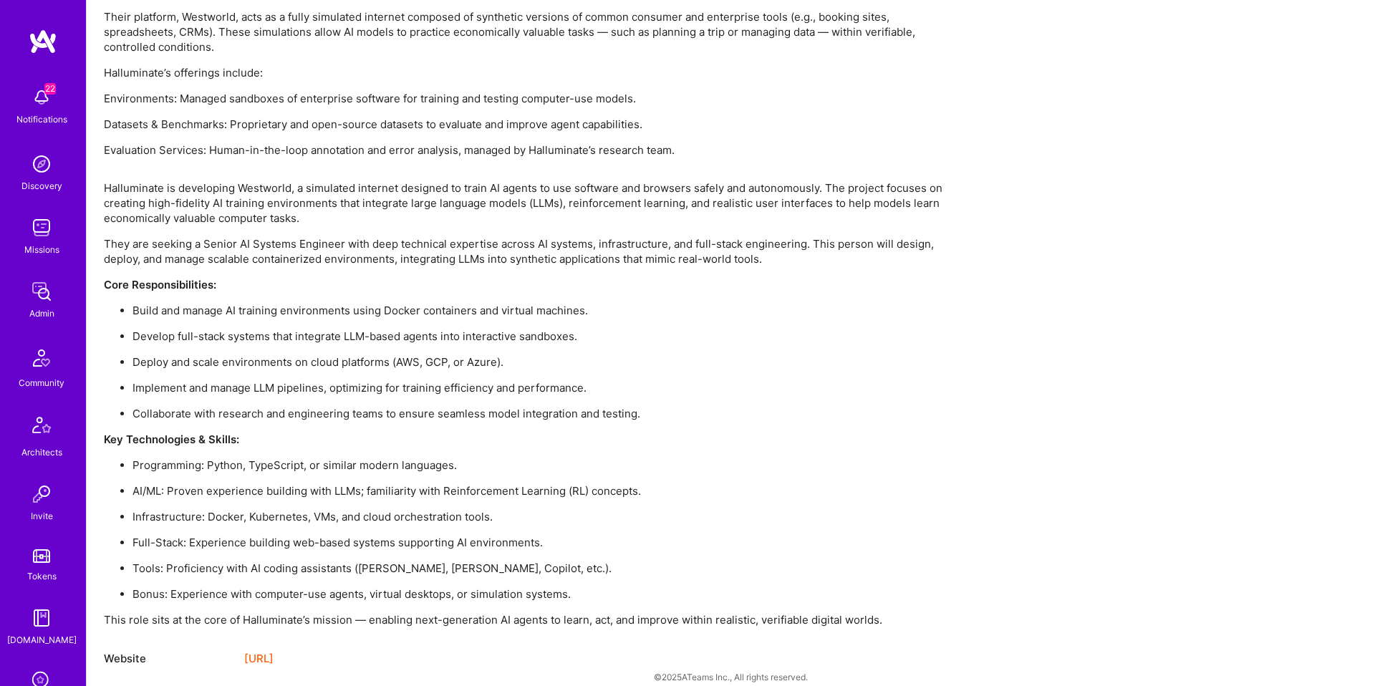
click at [470, 189] on p "Halluminate is developing Westworld, a simulated internet designed to train AI …" at bounding box center [534, 203] width 860 height 45
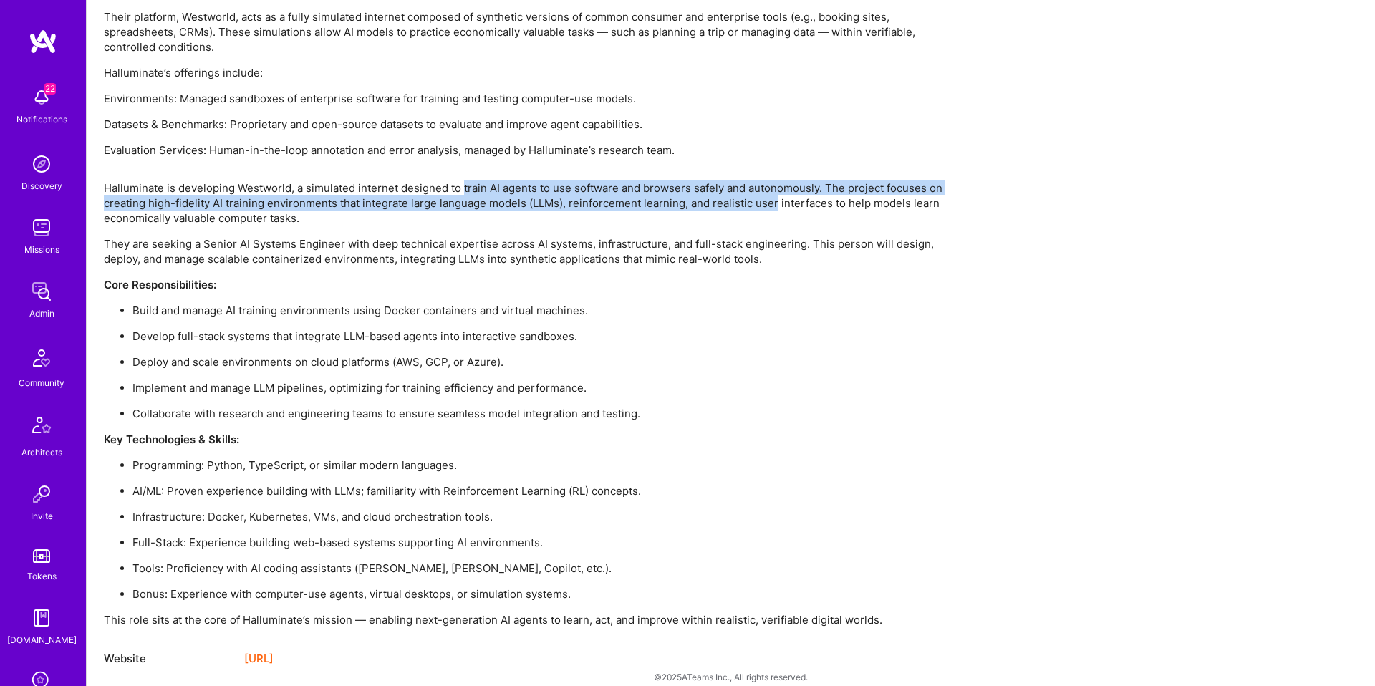
drag, startPoint x: 474, startPoint y: 188, endPoint x: 758, endPoint y: 198, distance: 283.8
click at [758, 198] on p "Halluminate is developing Westworld, a simulated internet designed to train AI …" at bounding box center [534, 203] width 860 height 45
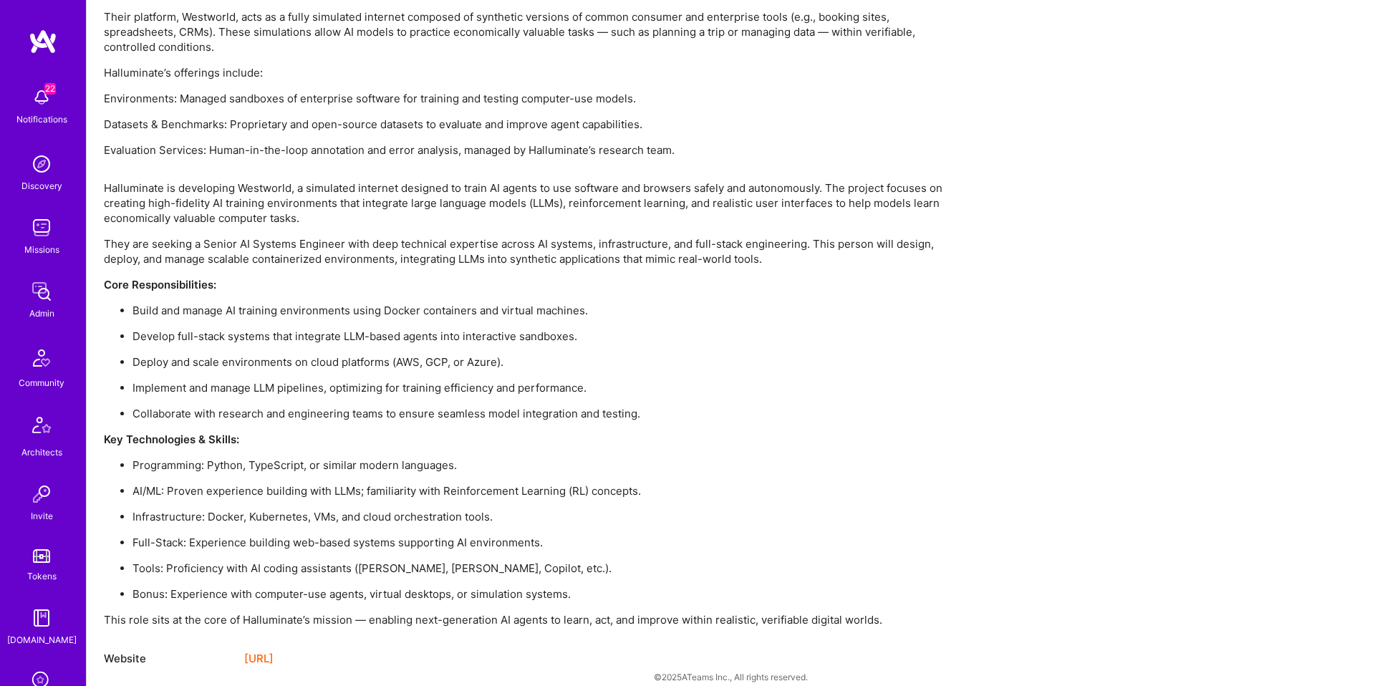
click at [838, 196] on p "Halluminate is developing Westworld, a simulated internet designed to train AI …" at bounding box center [534, 203] width 860 height 45
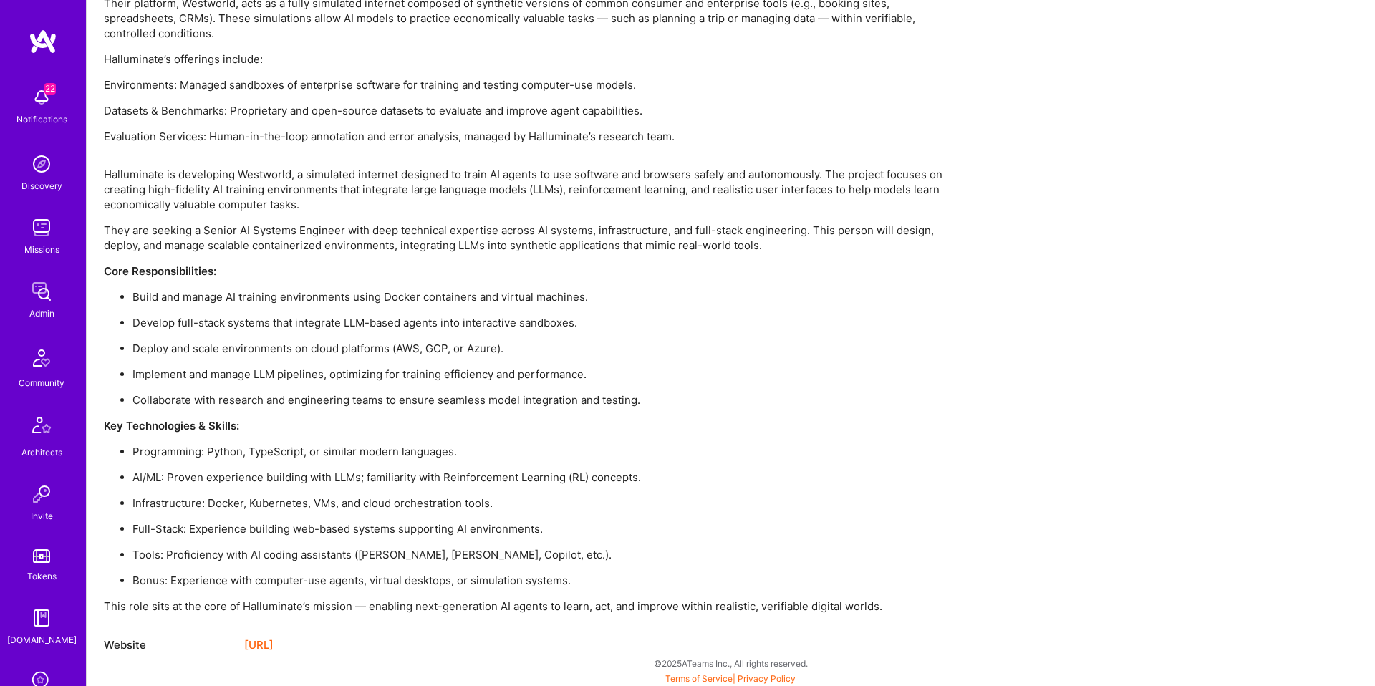
scroll to position [1537, 0]
drag, startPoint x: 191, startPoint y: 198, endPoint x: 284, endPoint y: 192, distance: 93.3
click at [284, 192] on p "Halluminate is developing Westworld, a simulated internet designed to train AI …" at bounding box center [534, 187] width 860 height 45
drag, startPoint x: 284, startPoint y: 192, endPoint x: 392, endPoint y: 188, distance: 107.5
click at [395, 188] on p "Halluminate is developing Westworld, a simulated internet designed to train AI …" at bounding box center [534, 187] width 860 height 45
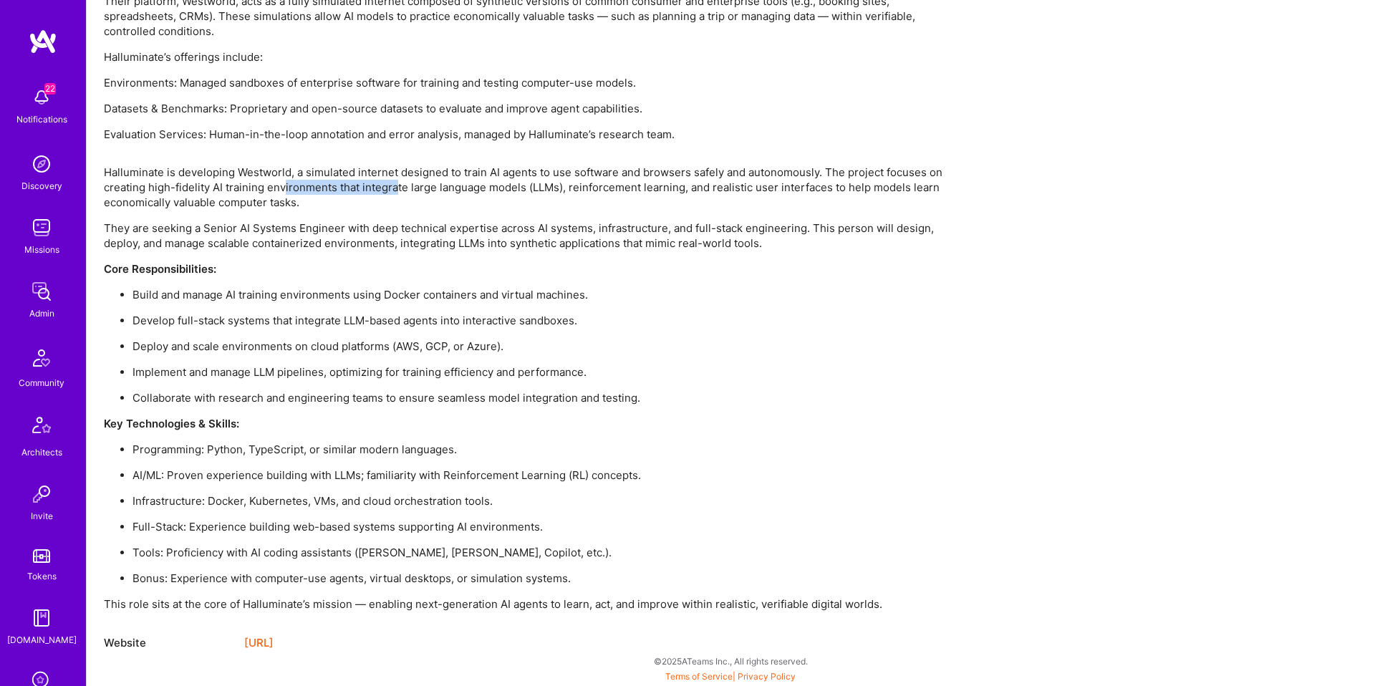
click at [380, 186] on p "Halluminate is developing Westworld, a simulated internet designed to train AI …" at bounding box center [534, 187] width 860 height 45
drag, startPoint x: 392, startPoint y: 184, endPoint x: 645, endPoint y: 190, distance: 253.6
click at [645, 190] on p "Halluminate is developing Westworld, a simulated internet designed to train AI …" at bounding box center [534, 187] width 860 height 45
drag, startPoint x: 646, startPoint y: 191, endPoint x: 624, endPoint y: 191, distance: 22.2
click at [646, 191] on p "Halluminate is developing Westworld, a simulated internet designed to train AI …" at bounding box center [534, 187] width 860 height 45
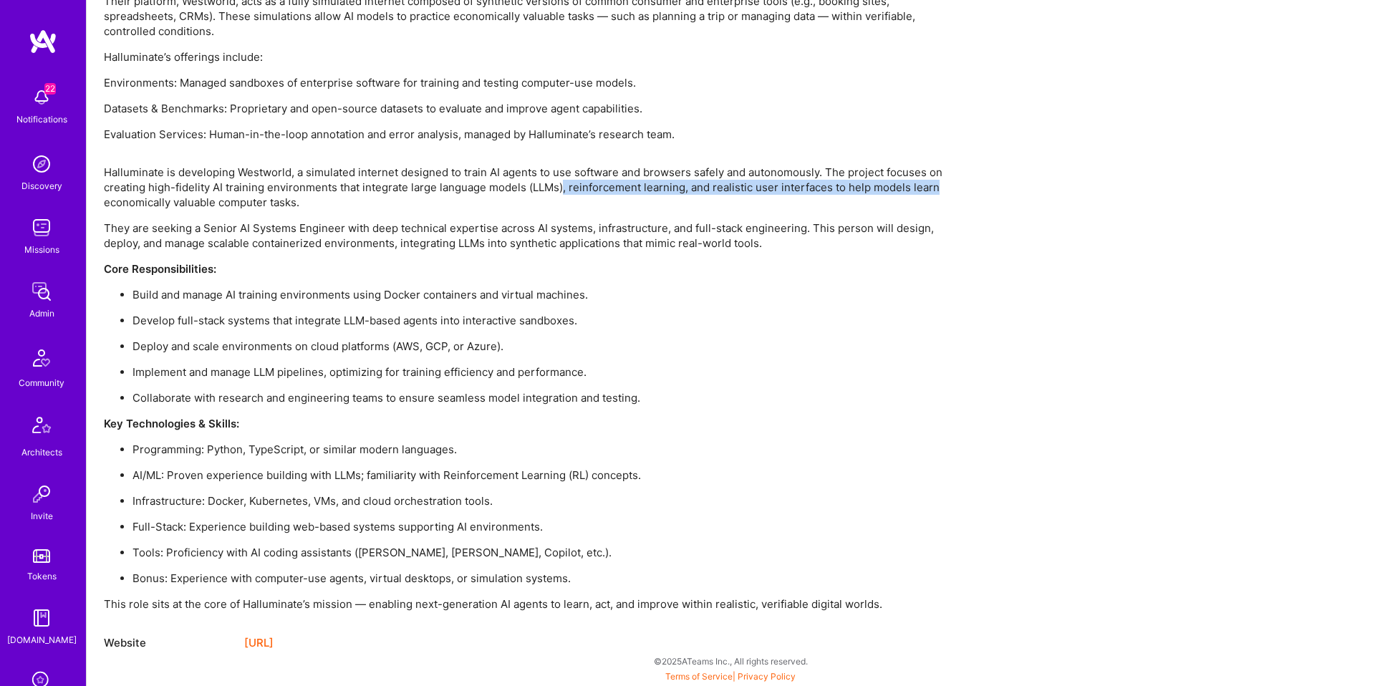
drag, startPoint x: 587, startPoint y: 186, endPoint x: 1004, endPoint y: 191, distance: 417.6
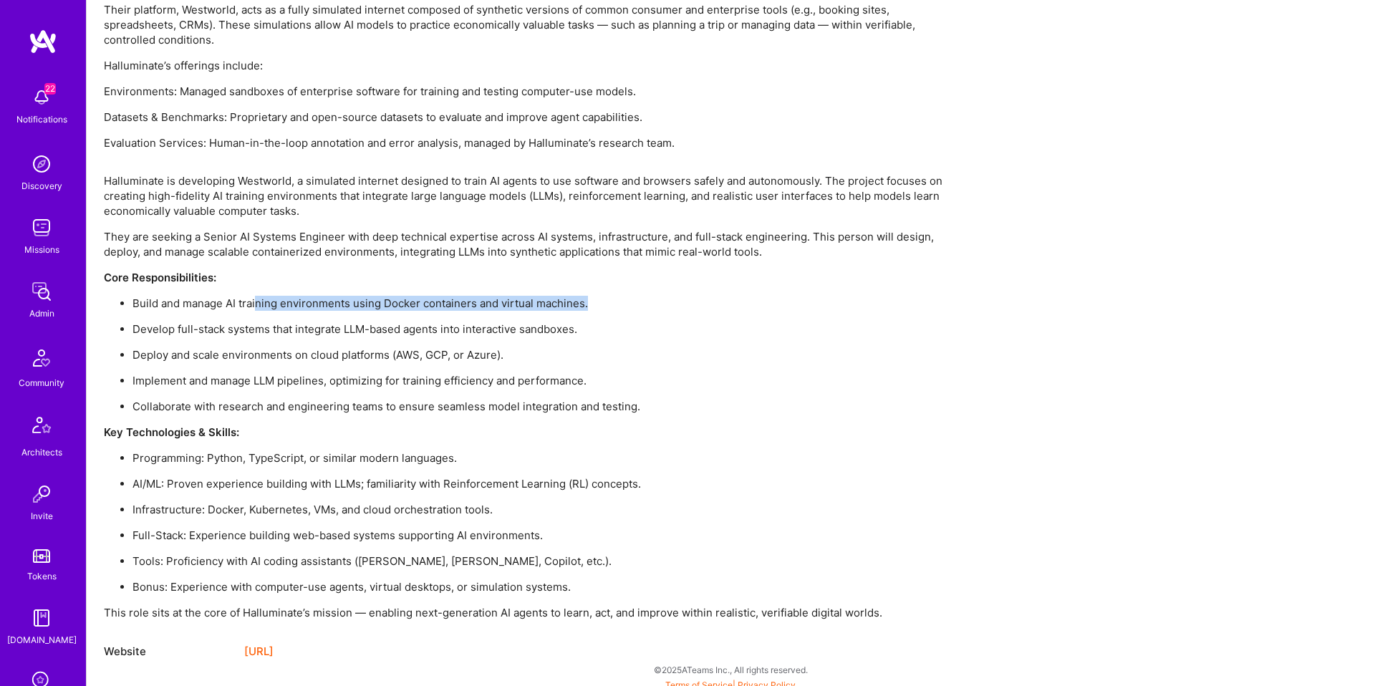
drag, startPoint x: 259, startPoint y: 293, endPoint x: 644, endPoint y: 306, distance: 384.9
click at [645, 306] on p "Build and manage AI training environments using Docker containers and virtual m…" at bounding box center [548, 303] width 831 height 15
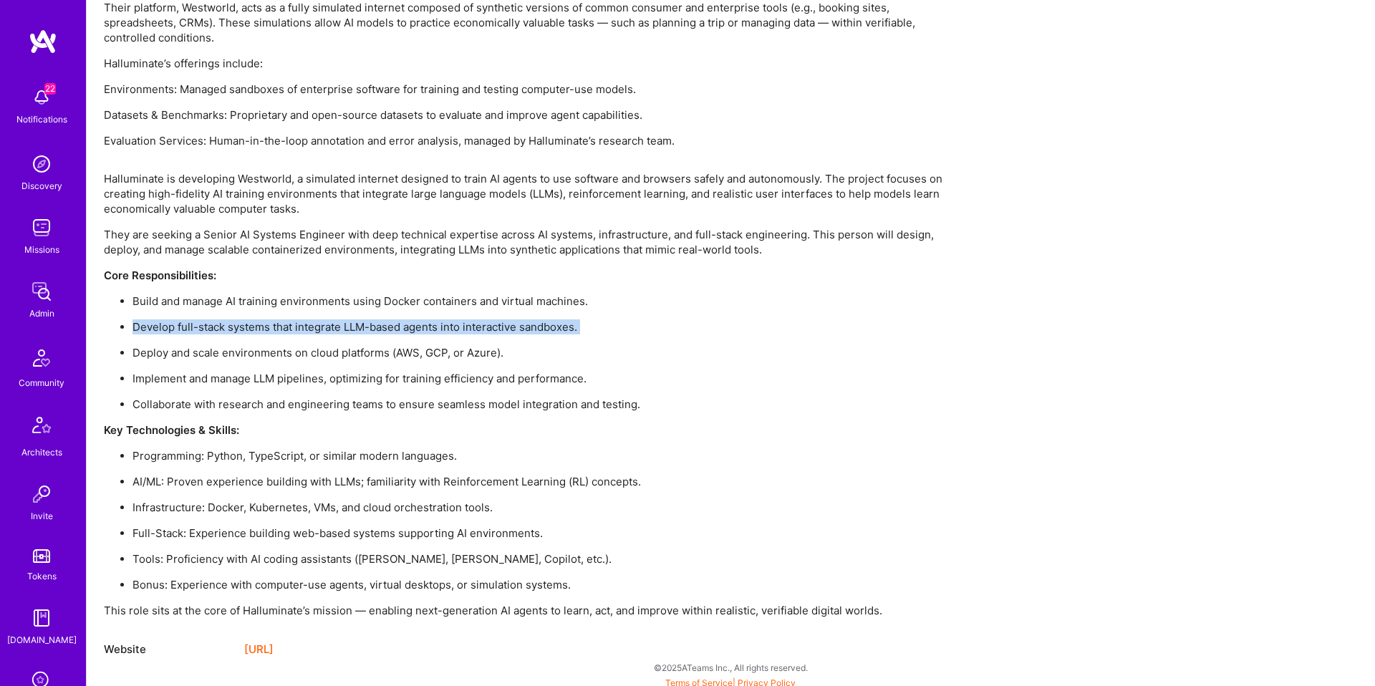
drag, startPoint x: 139, startPoint y: 329, endPoint x: 367, endPoint y: 338, distance: 228.0
click at [375, 337] on ul "Build and manage AI training environments using Docker containers and virtual m…" at bounding box center [534, 353] width 860 height 118
drag, startPoint x: 147, startPoint y: 384, endPoint x: 341, endPoint y: 367, distance: 194.8
click at [341, 367] on ul "Build and manage AI training environments using Docker containers and virtual m…" at bounding box center [534, 353] width 860 height 118
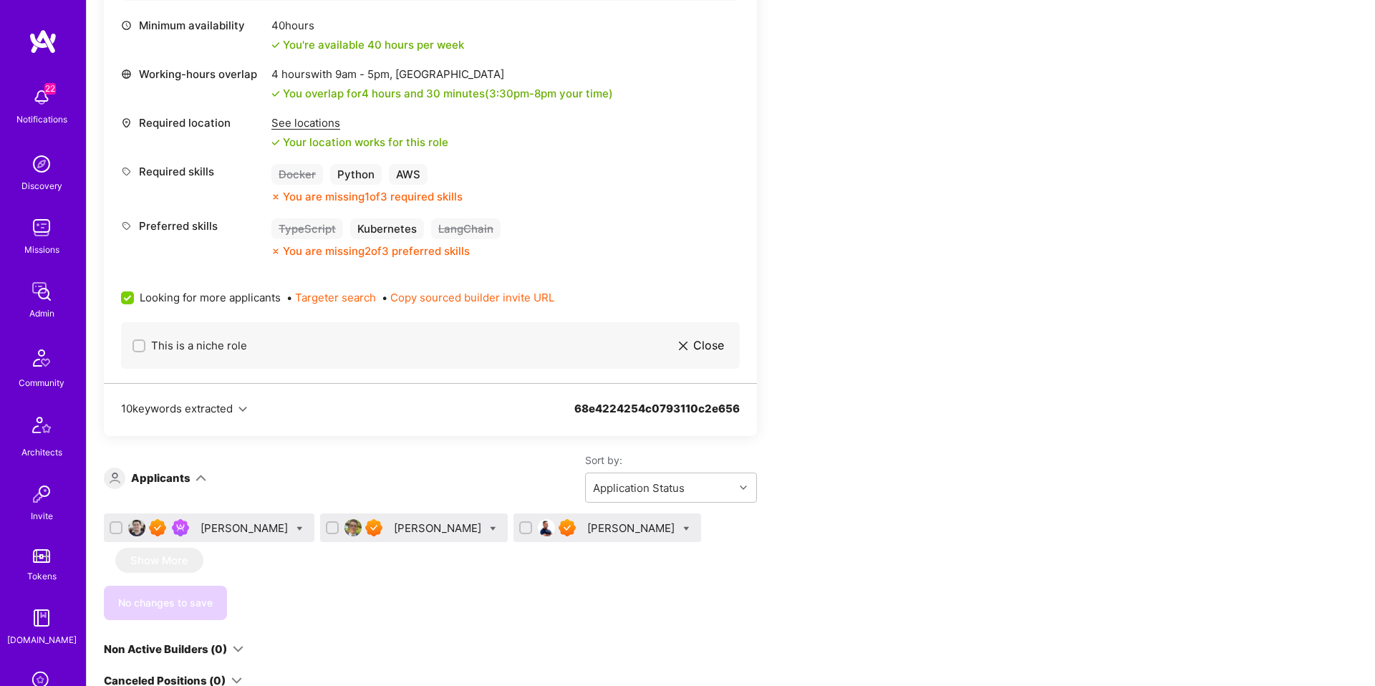
scroll to position [712, 0]
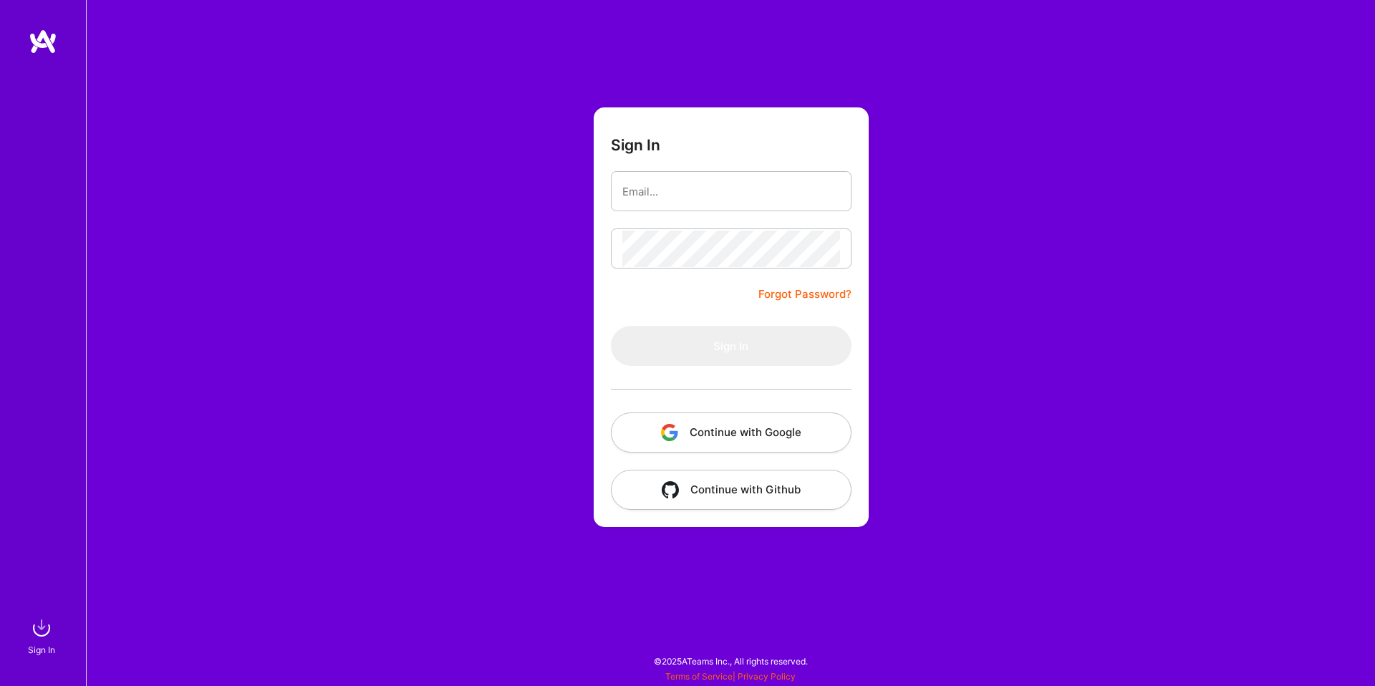
click at [711, 436] on button "Continue with Google" at bounding box center [731, 433] width 241 height 40
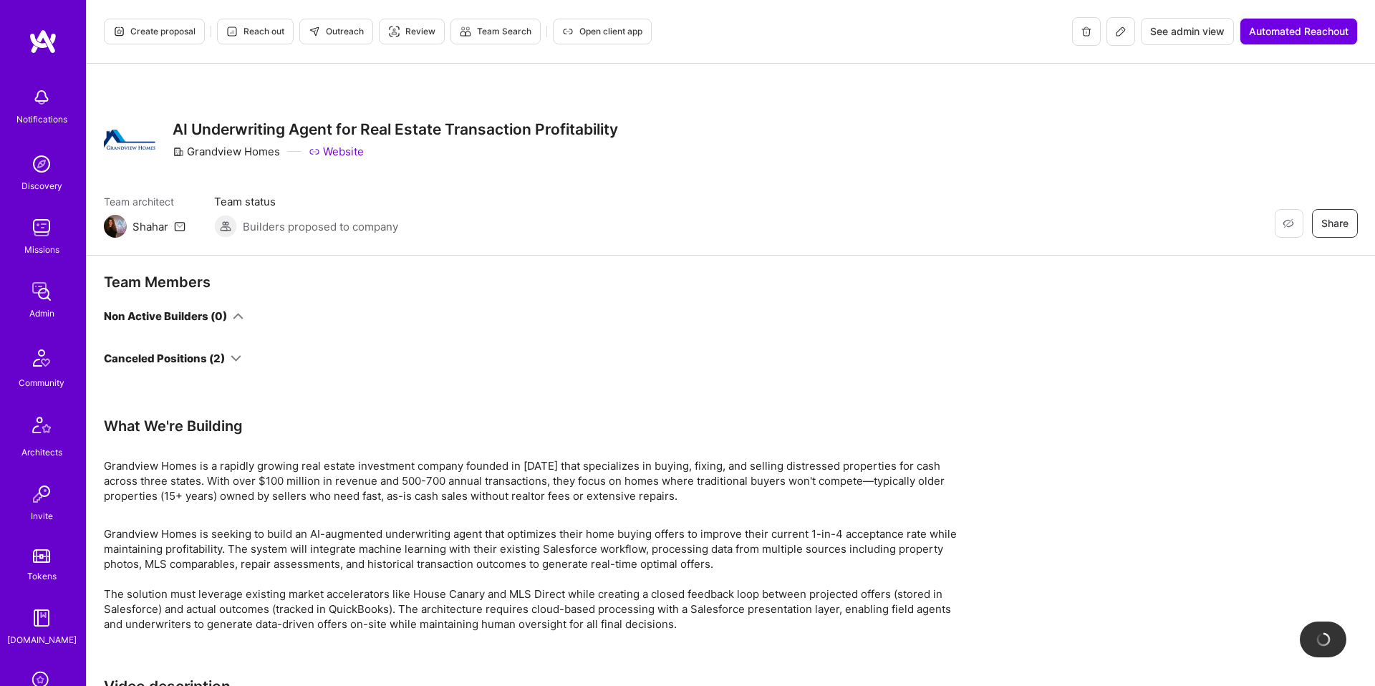
click at [236, 359] on icon at bounding box center [236, 358] width 11 height 11
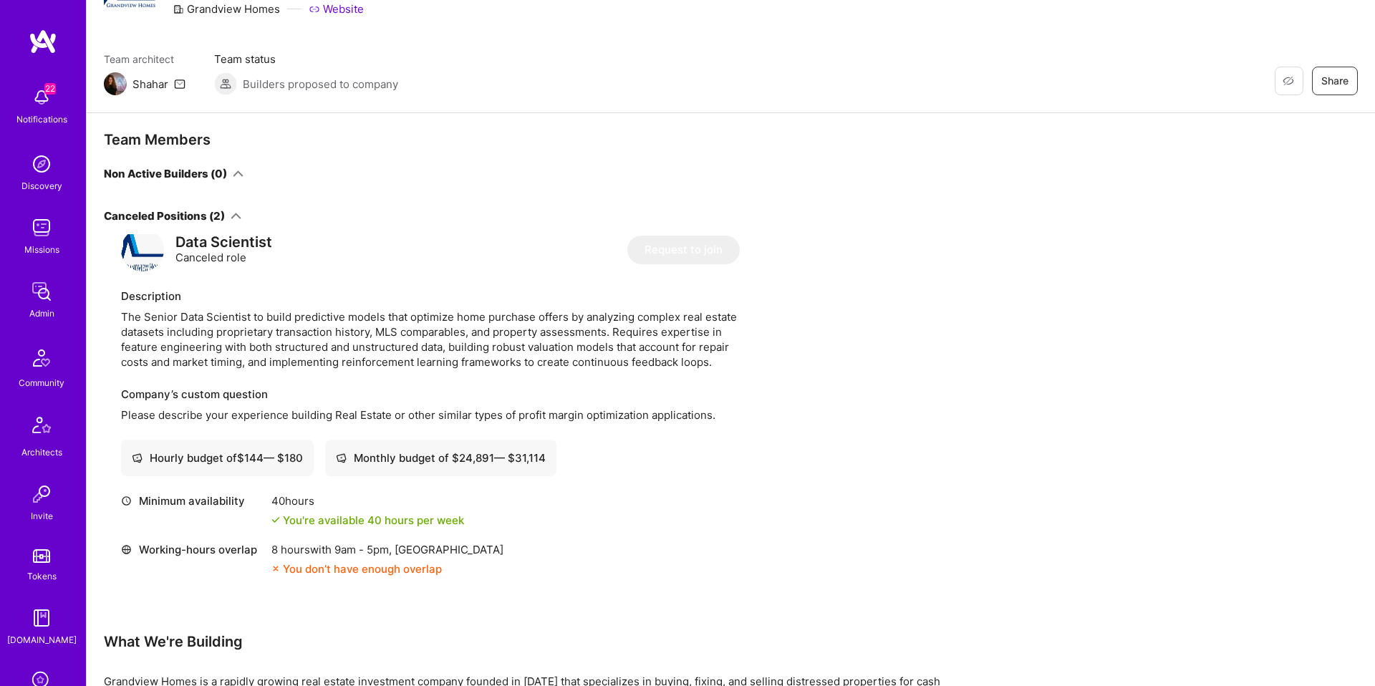
scroll to position [57, 0]
